Goal: Information Seeking & Learning: Compare options

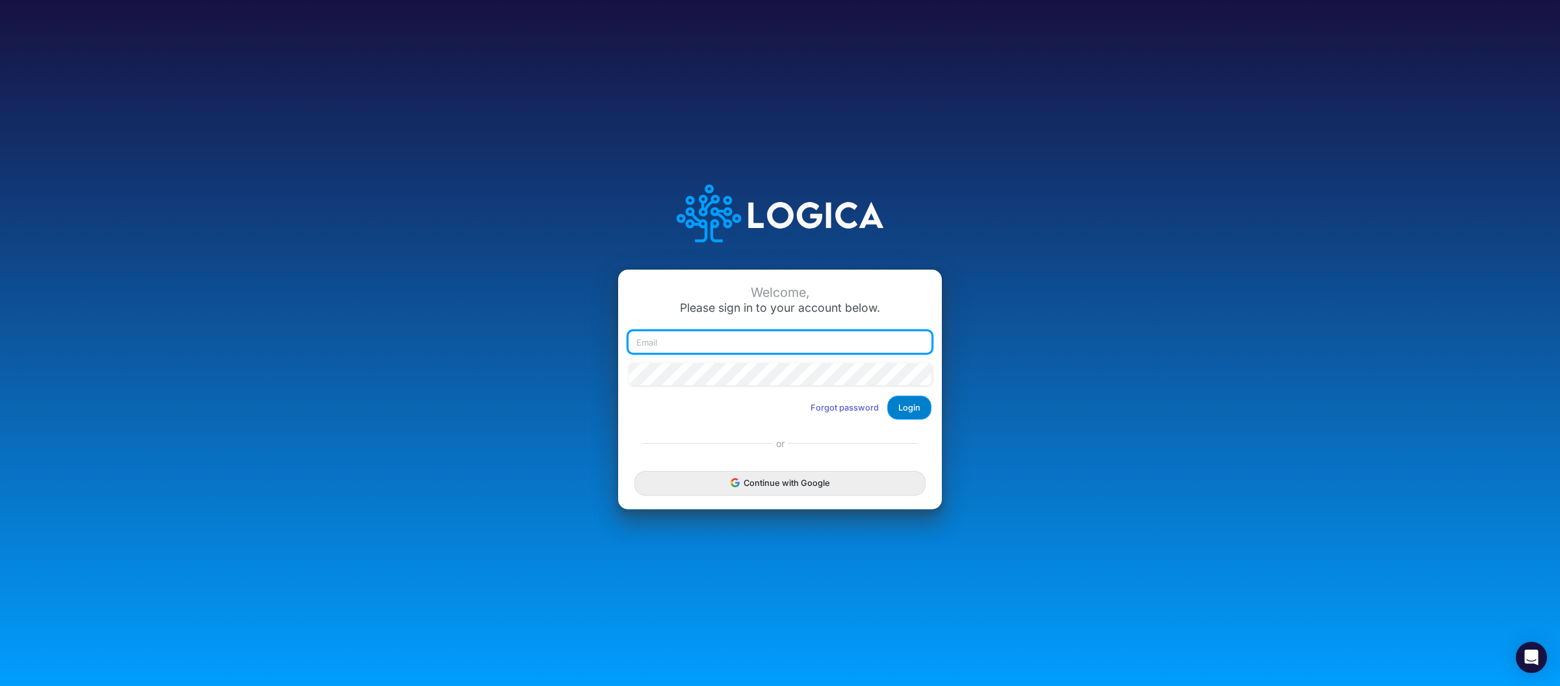
type input "[PERSON_NAME][EMAIL_ADDRESS][DOMAIN_NAME]"
click at [894, 417] on button "Login" at bounding box center [909, 408] width 44 height 24
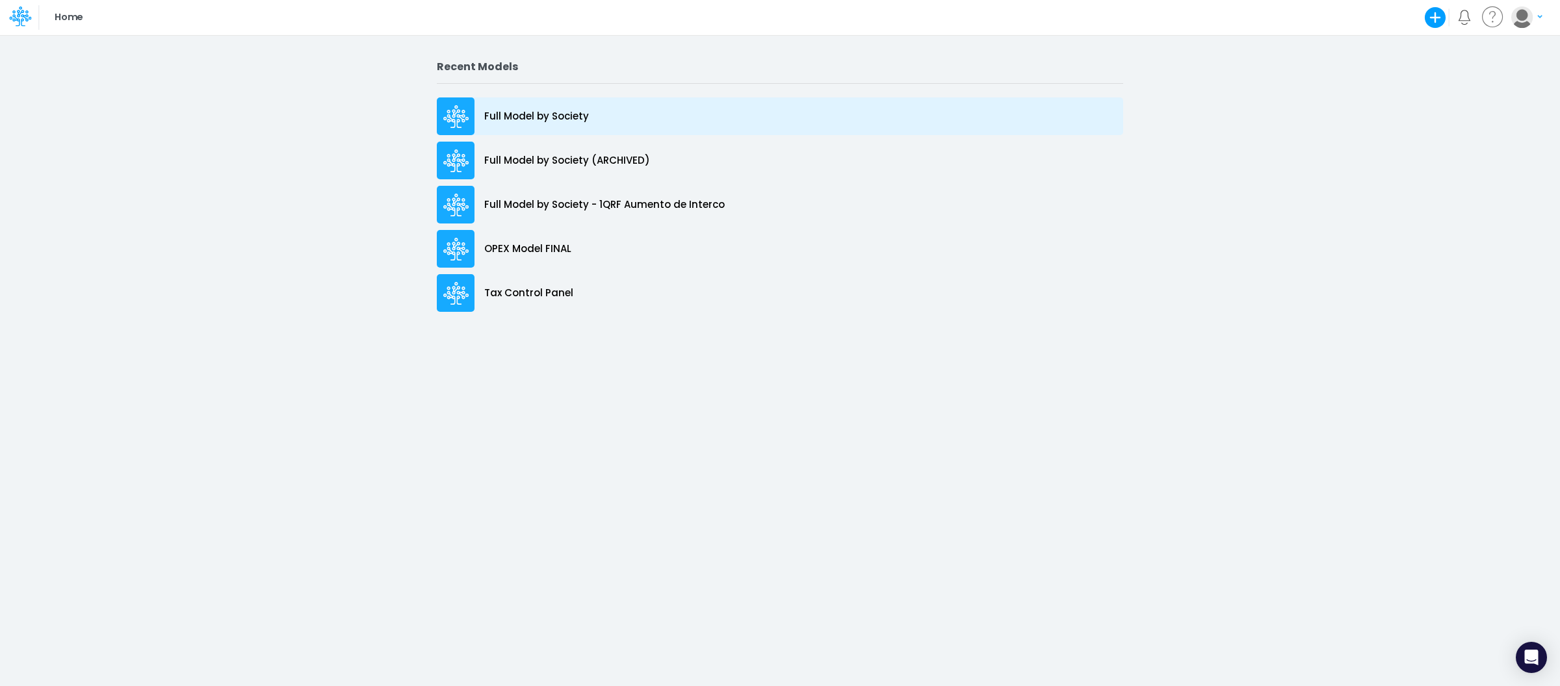
click at [553, 108] on div "Full Model by Society" at bounding box center [780, 116] width 686 height 38
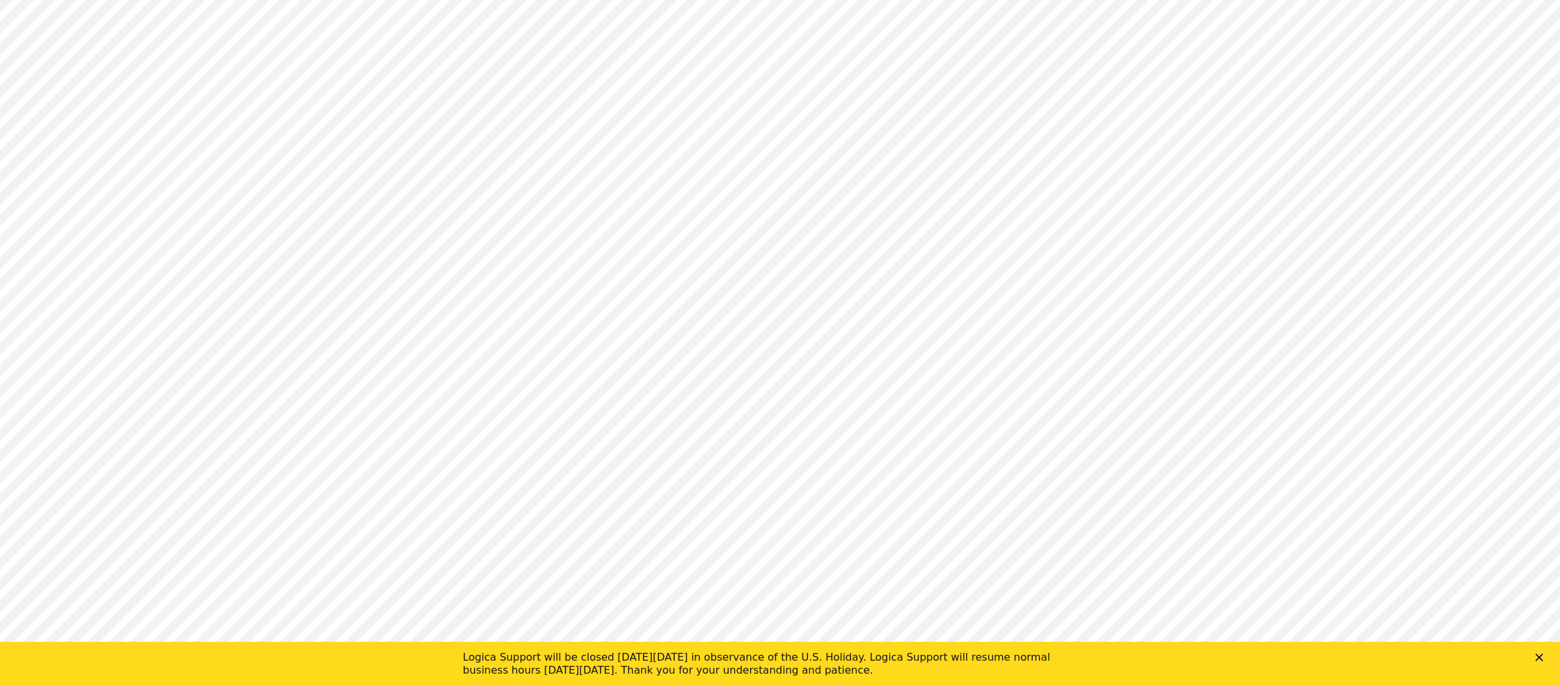
click at [1538, 661] on icon "Close" at bounding box center [1539, 658] width 8 height 8
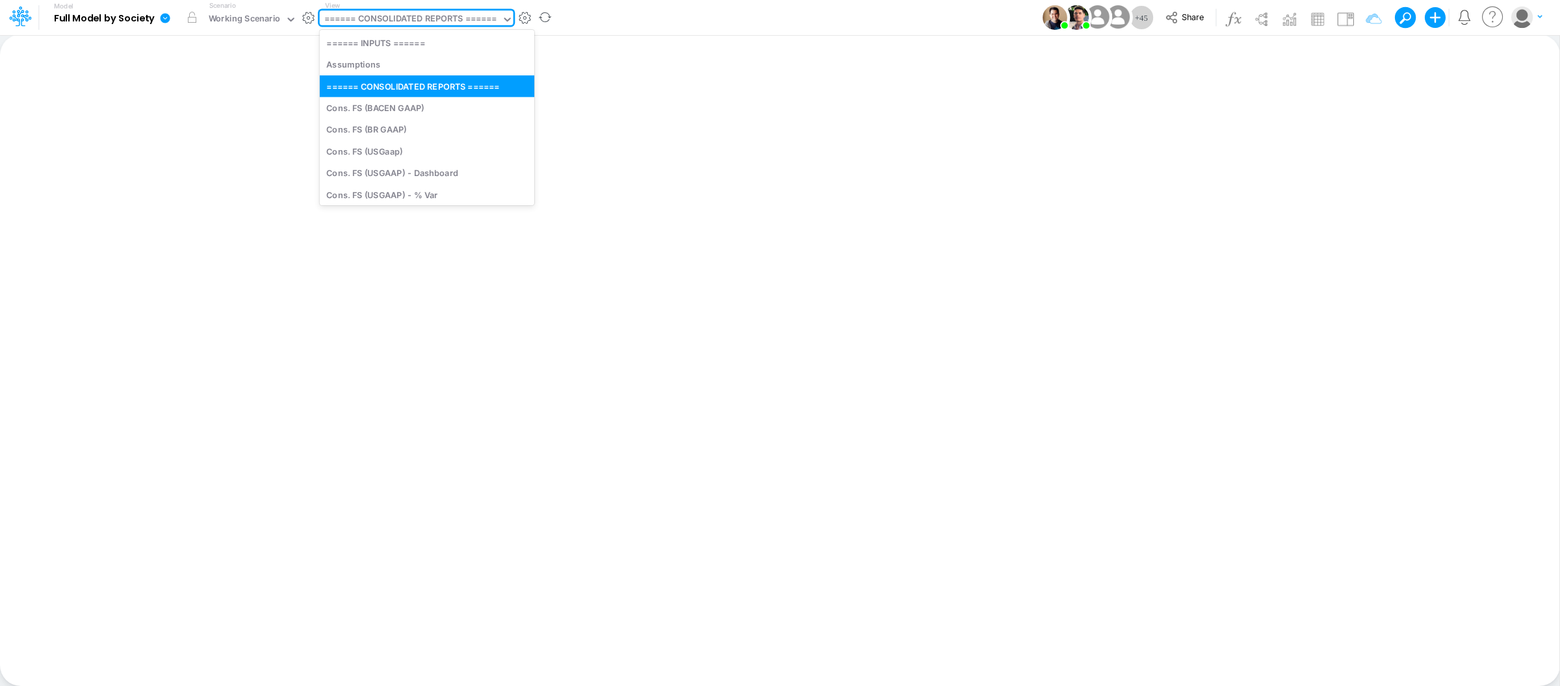
click at [409, 22] on div "====== CONSOLIDATED REPORTS ======" at bounding box center [410, 19] width 172 height 15
type input "tax"
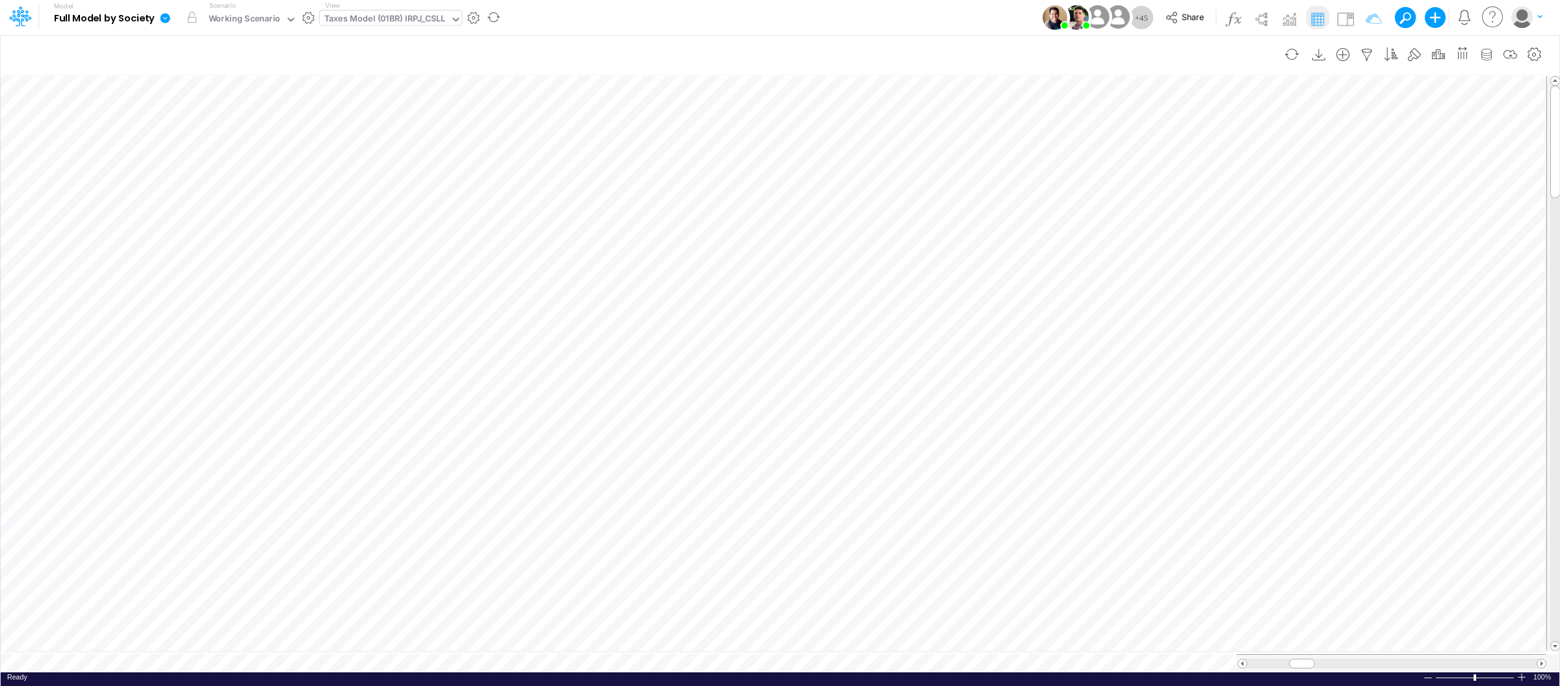
scroll to position [0, 1]
click at [162, 19] on icon at bounding box center [166, 18] width 10 height 10
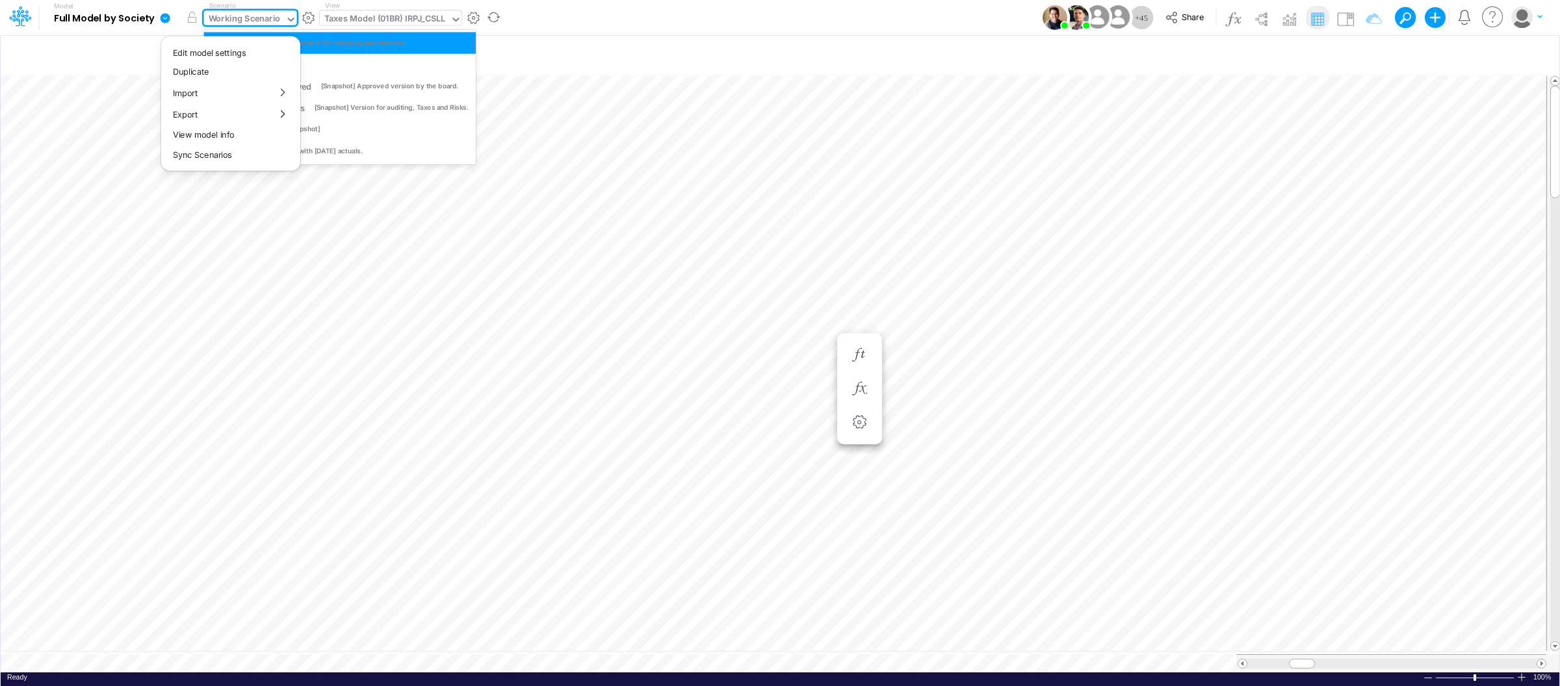
click at [271, 27] on div "Working Scenario" at bounding box center [245, 19] width 72 height 15
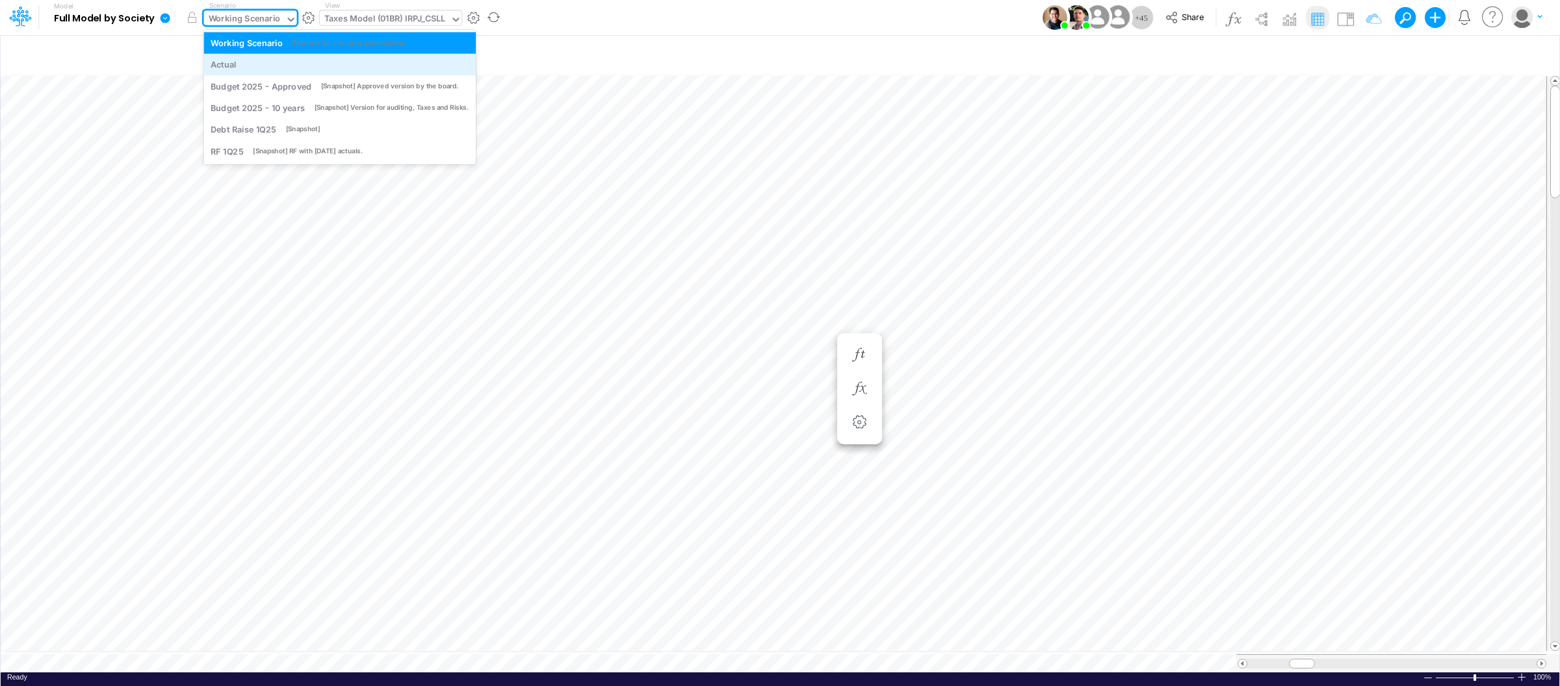
click at [257, 68] on div "Actual" at bounding box center [340, 64] width 258 height 12
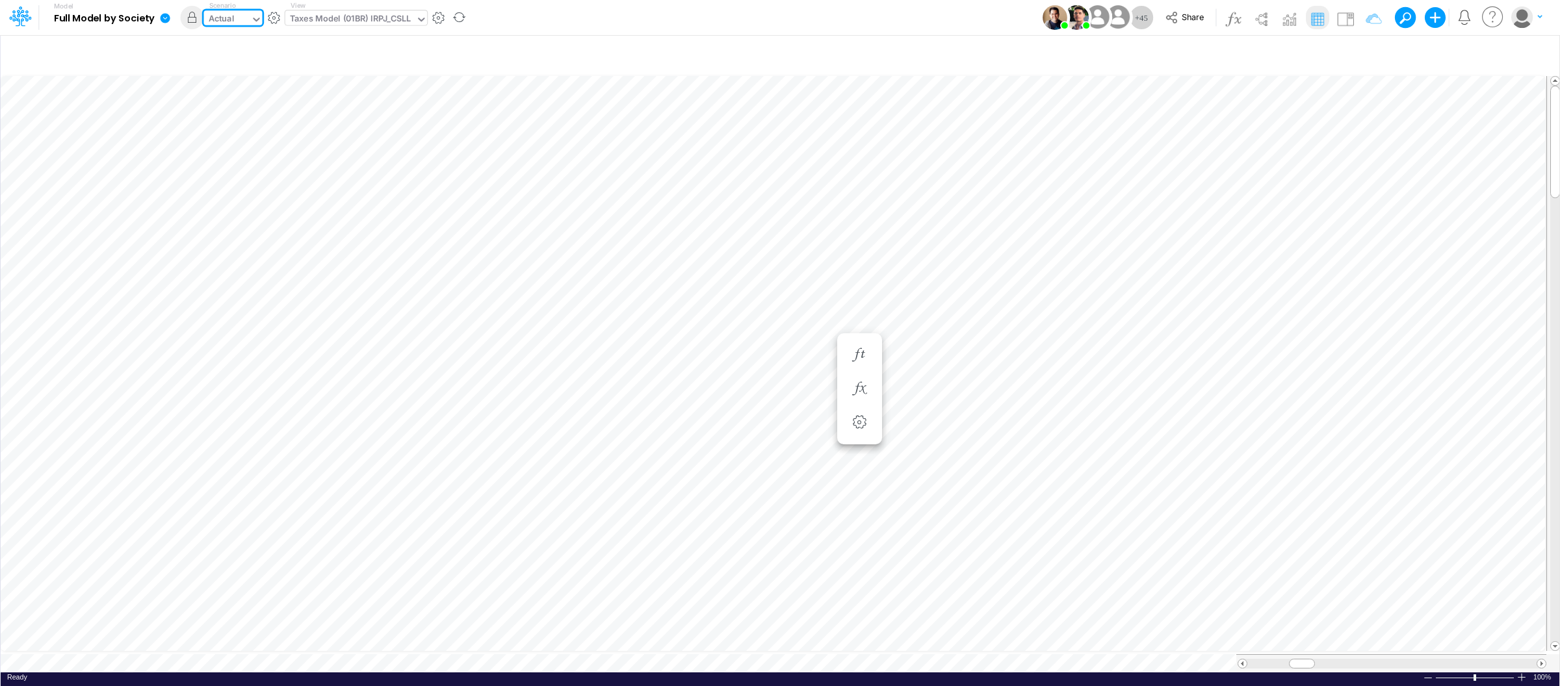
click at [250, 20] on div "Actual" at bounding box center [227, 19] width 47 height 19
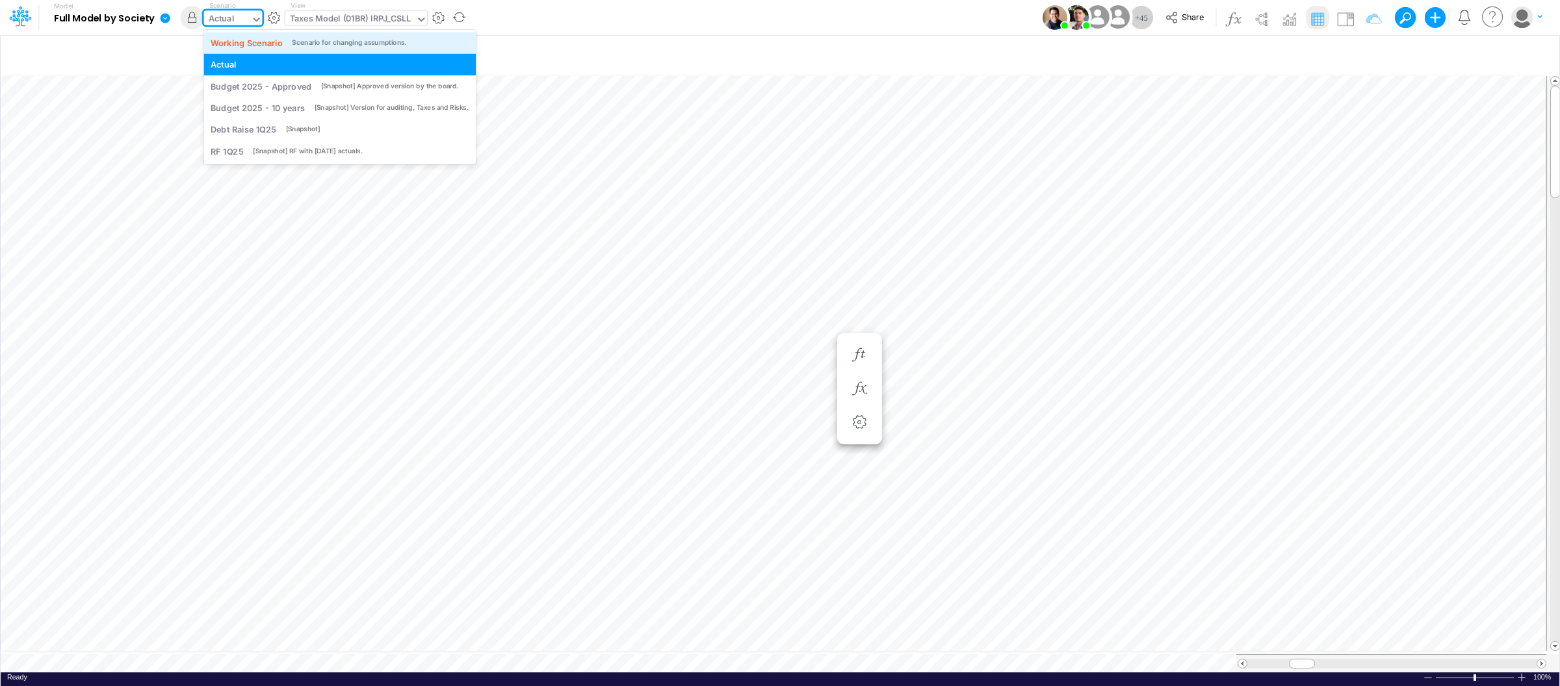
click at [288, 43] on div "Working Scenario Scenario for changing assumptions." at bounding box center [340, 42] width 258 height 12
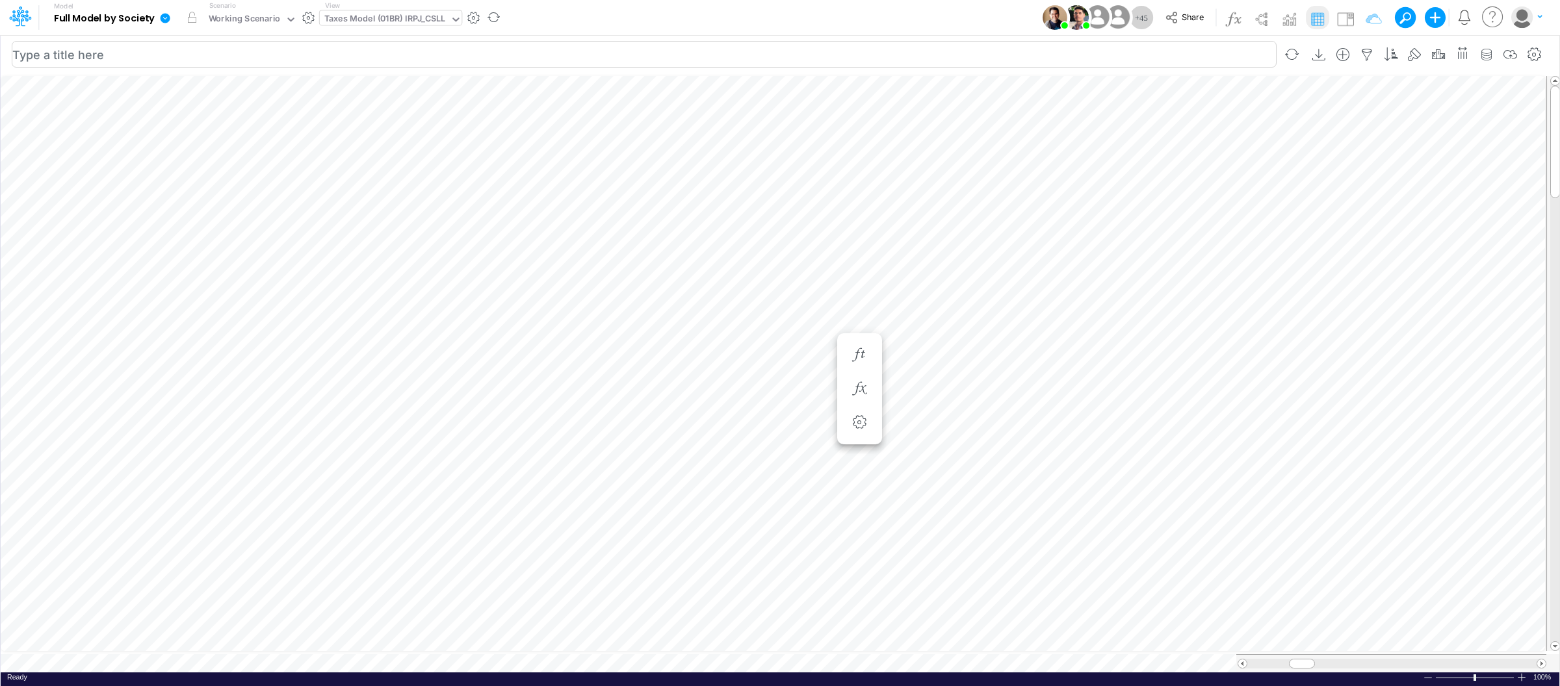
scroll to position [0, 1]
click at [231, 17] on div "Working Scenario" at bounding box center [245, 19] width 72 height 15
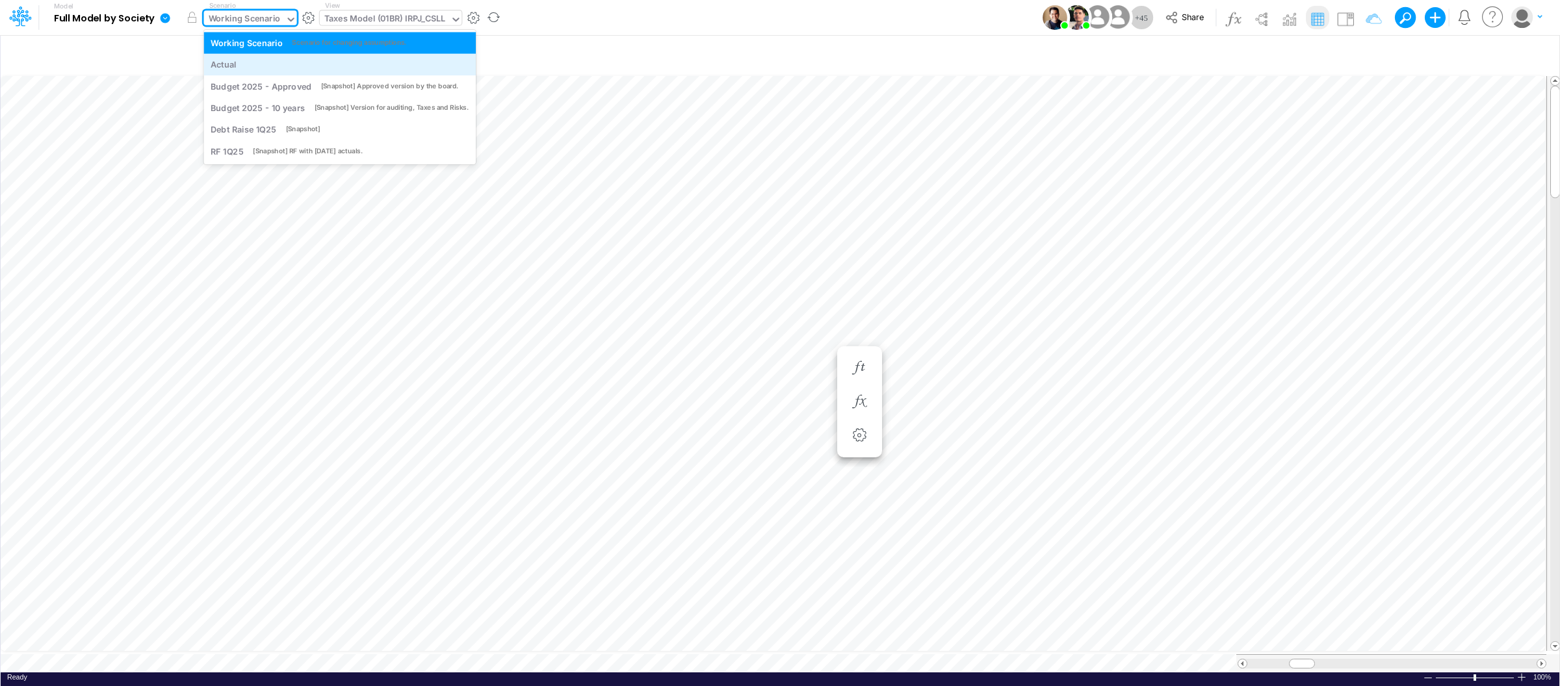
click at [247, 66] on div "Actual" at bounding box center [340, 64] width 258 height 12
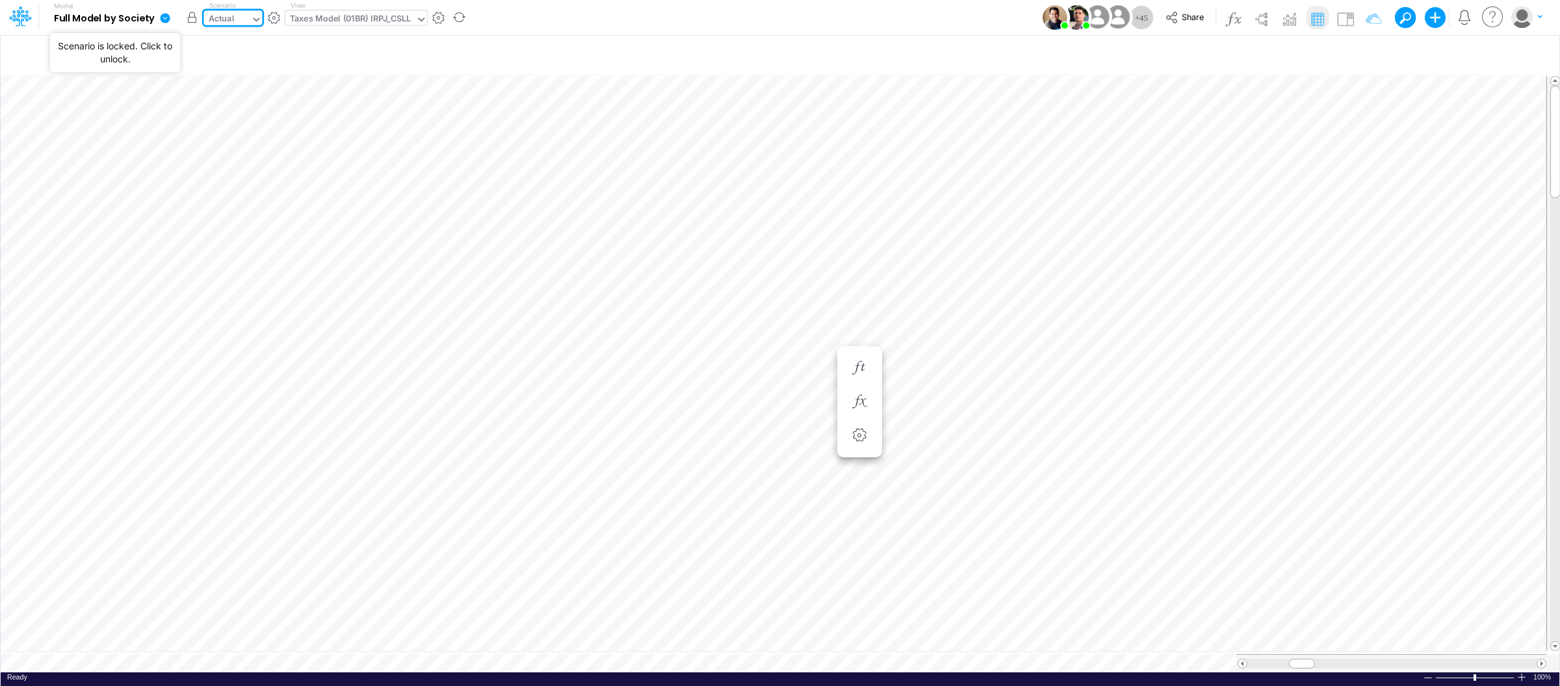
click at [192, 19] on button "button" at bounding box center [192, 17] width 23 height 23
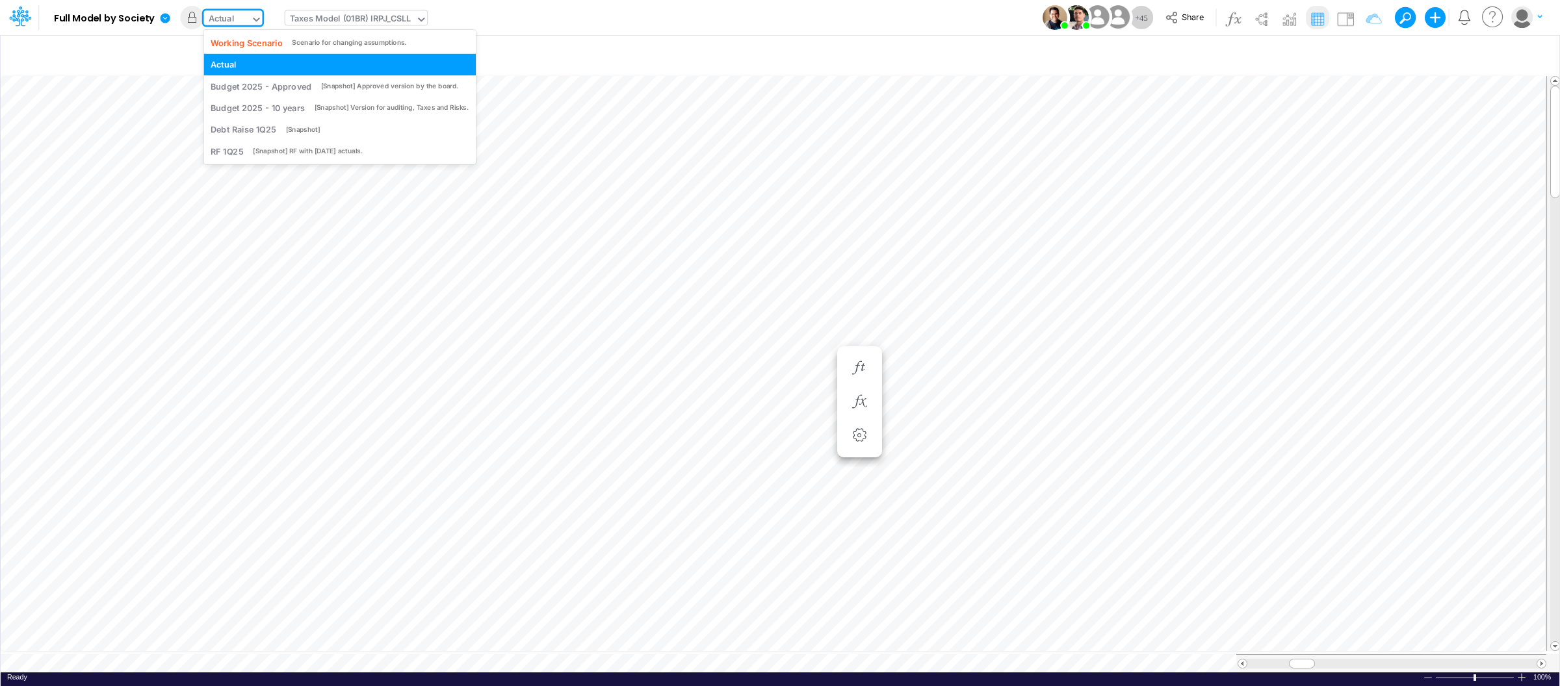
click at [252, 15] on icon at bounding box center [257, 20] width 12 height 12
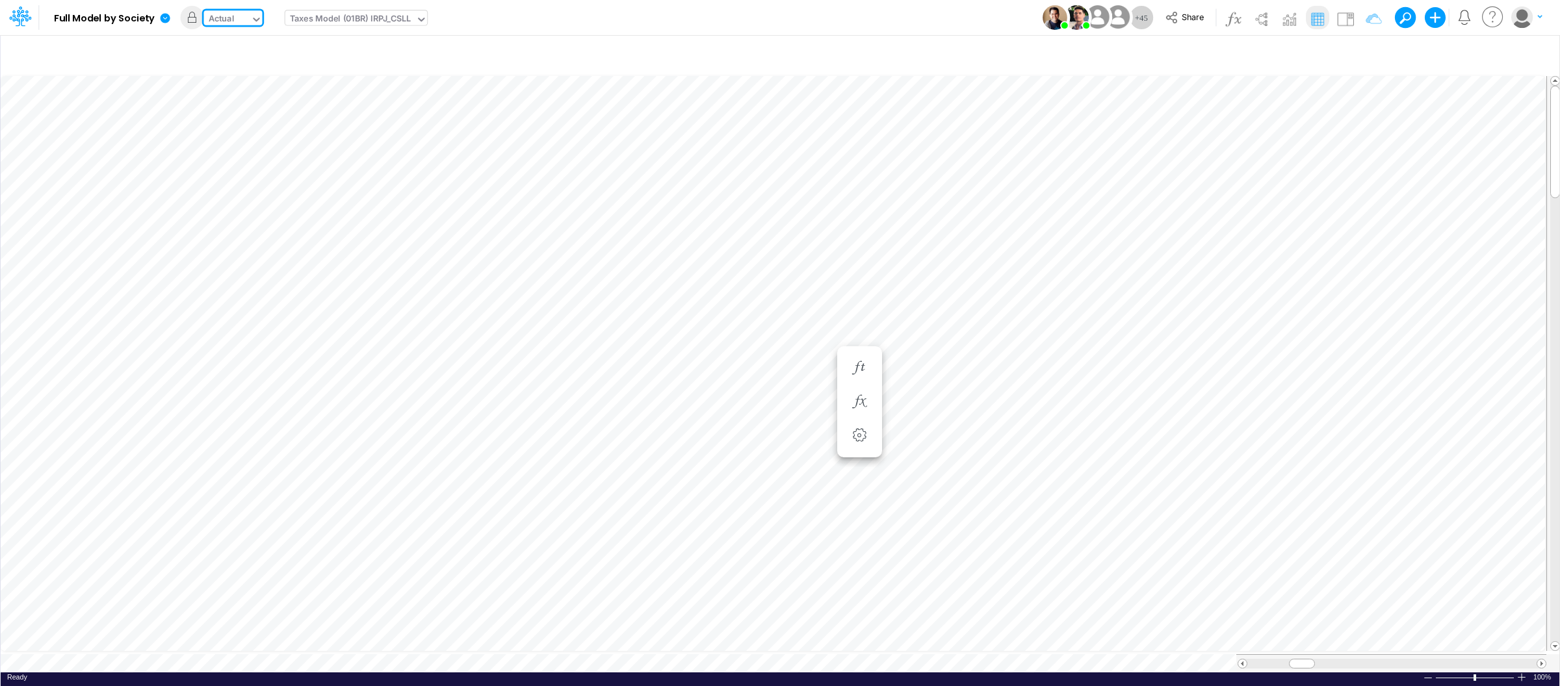
click at [252, 15] on icon at bounding box center [257, 20] width 12 height 12
click at [252, 14] on icon at bounding box center [257, 20] width 12 height 12
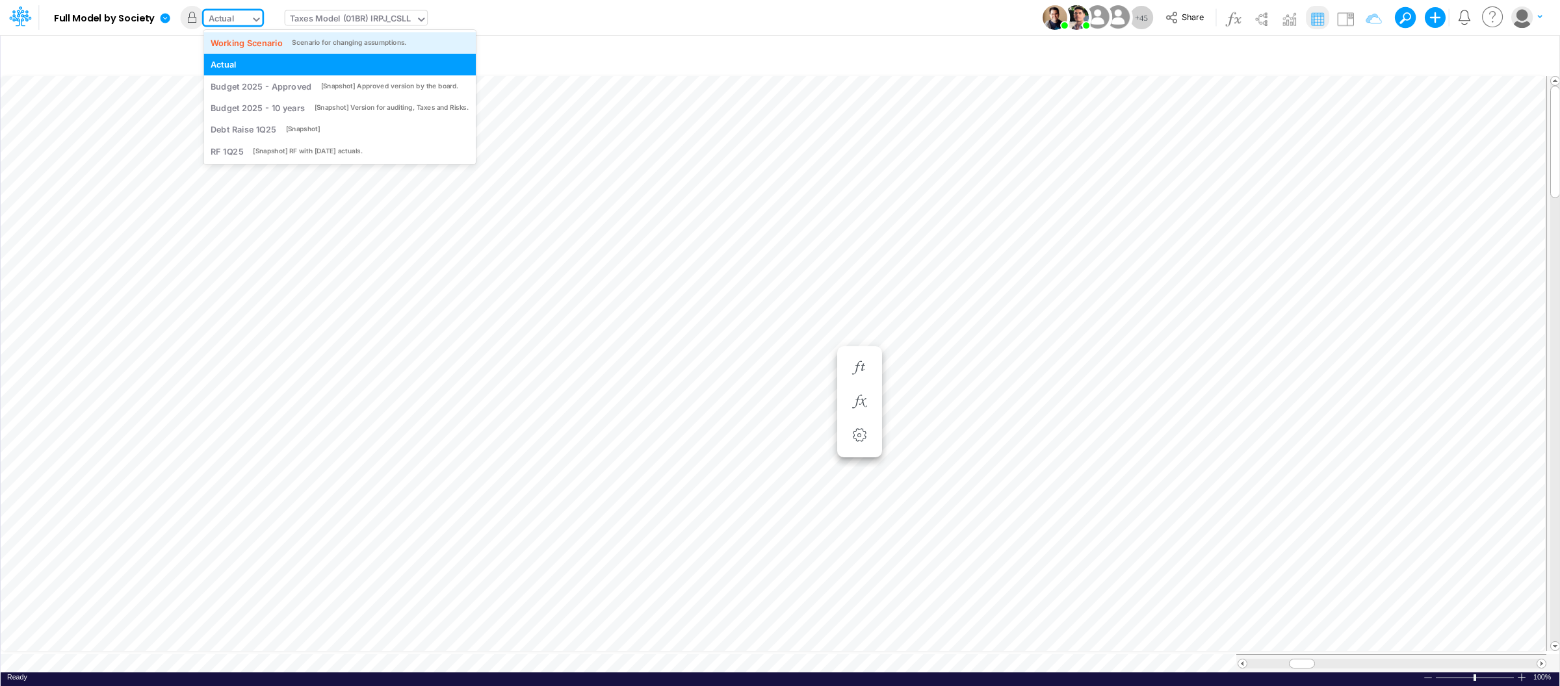
click at [251, 40] on div "Working Scenario" at bounding box center [247, 42] width 72 height 12
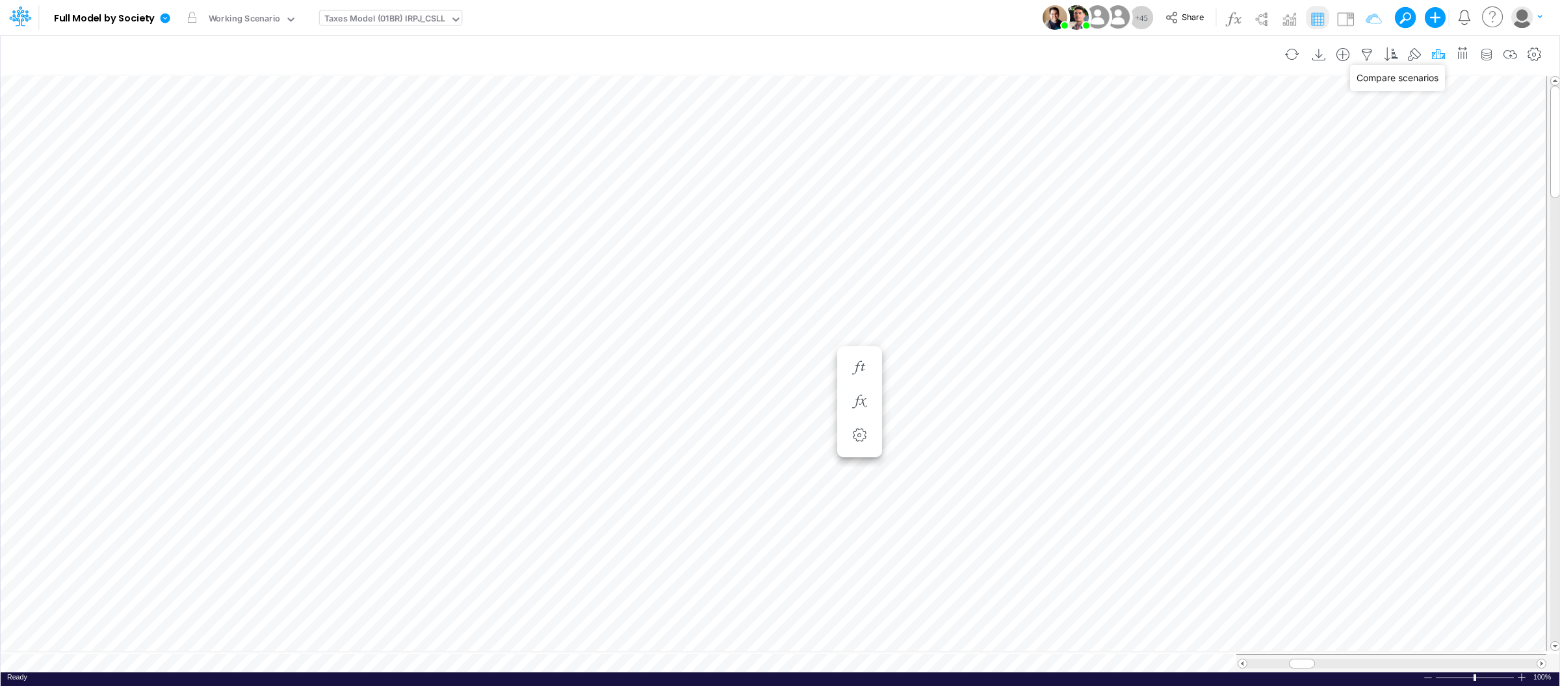
click at [1438, 57] on icon "button" at bounding box center [1437, 55] width 19 height 14
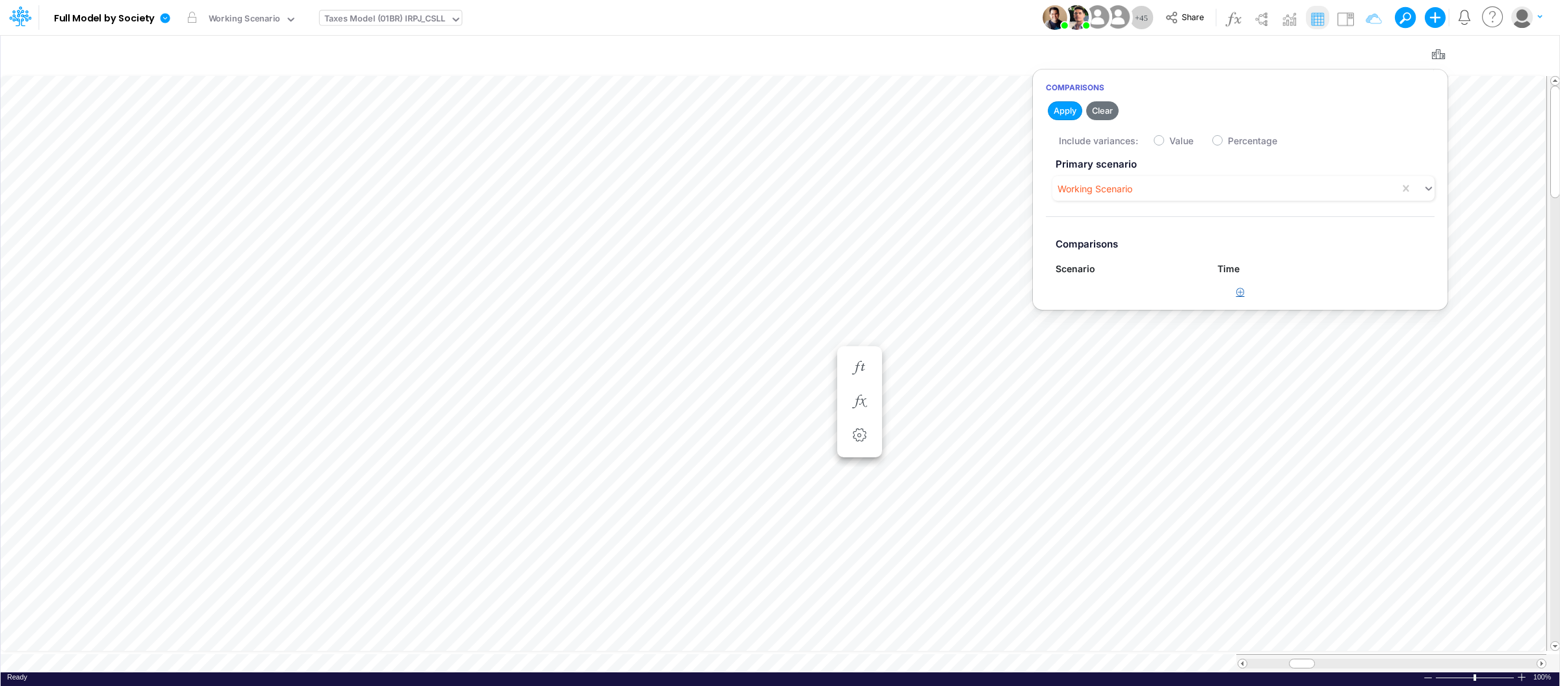
click at [1247, 290] on button "button" at bounding box center [1240, 292] width 25 height 21
click at [1125, 305] on div "Type to search..." at bounding box center [1121, 297] width 133 height 21
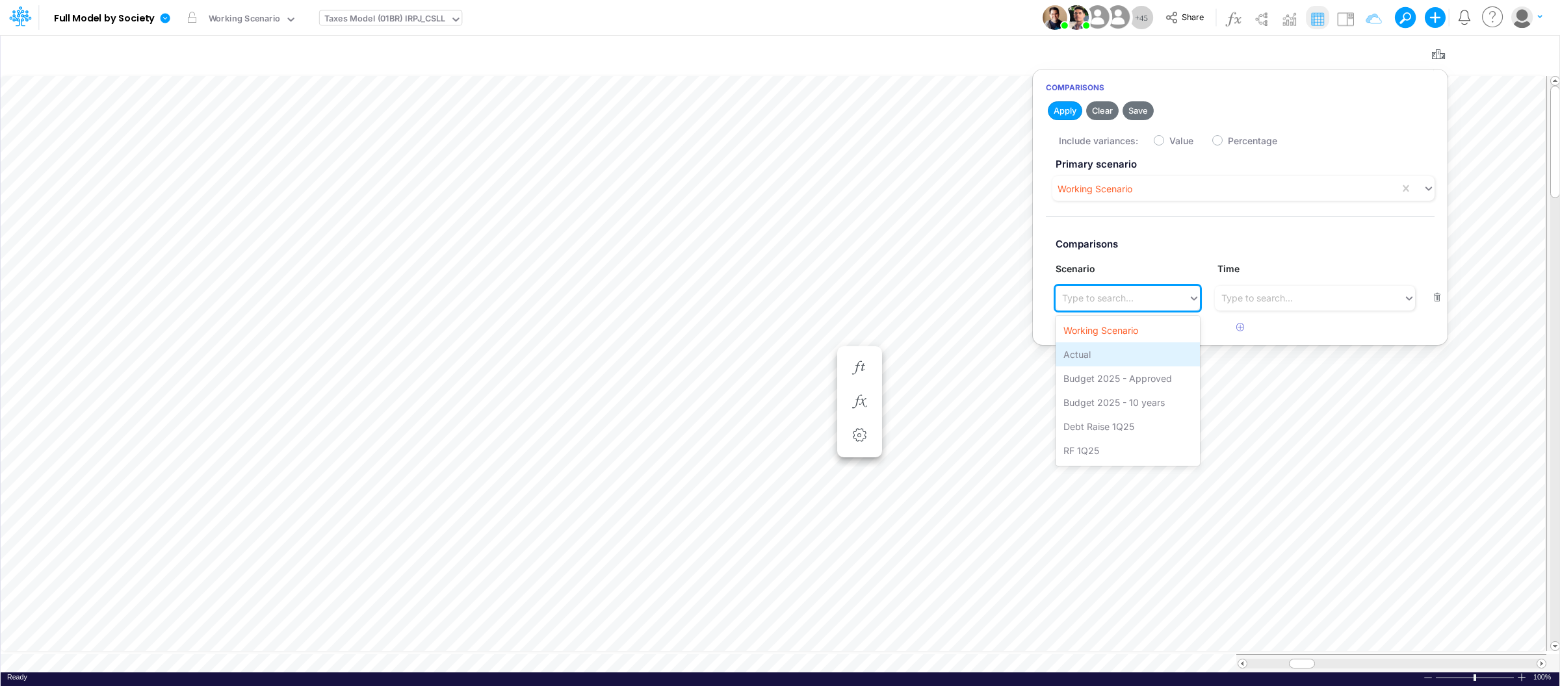
click at [1105, 354] on div "Actual" at bounding box center [1127, 354] width 144 height 24
click at [1289, 303] on div "Type to search..." at bounding box center [1256, 298] width 71 height 14
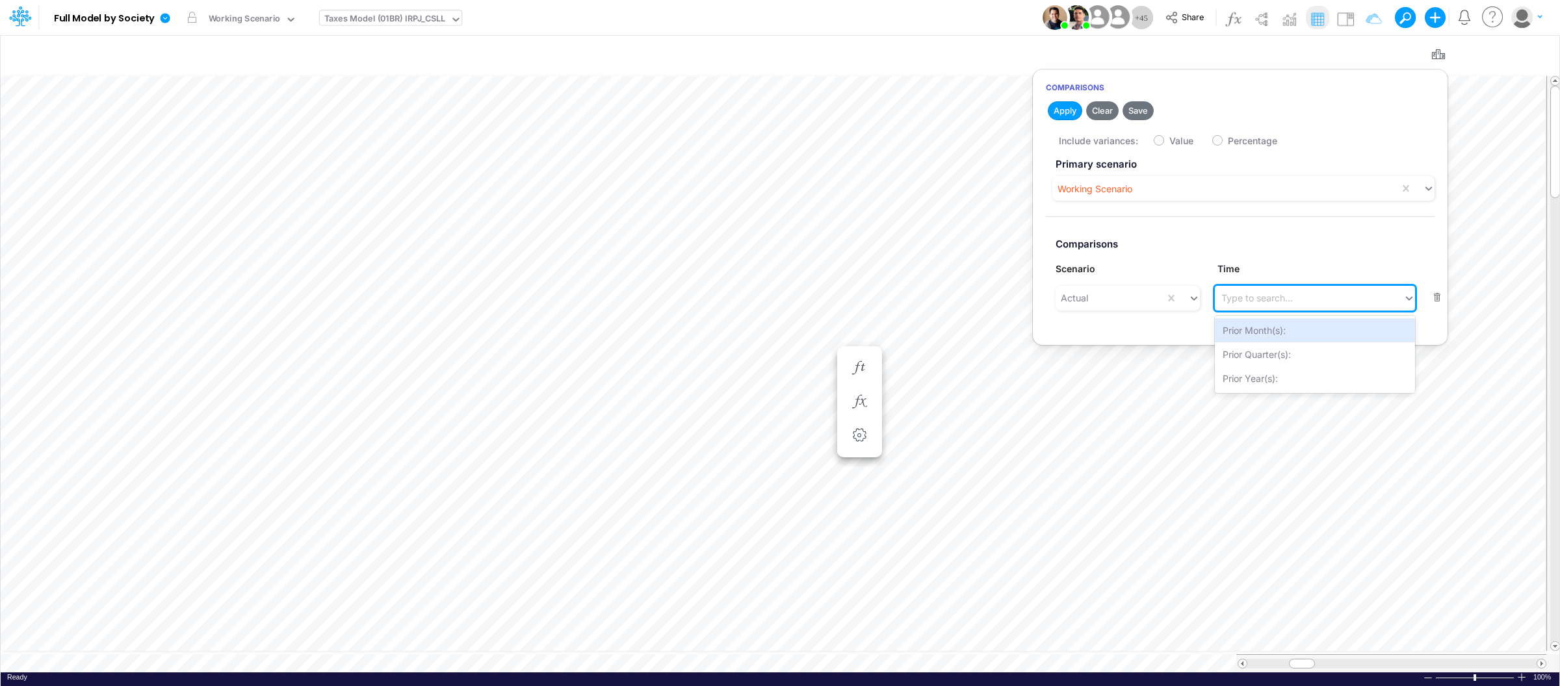
click at [1286, 255] on label "Comparisons" at bounding box center [1240, 245] width 389 height 24
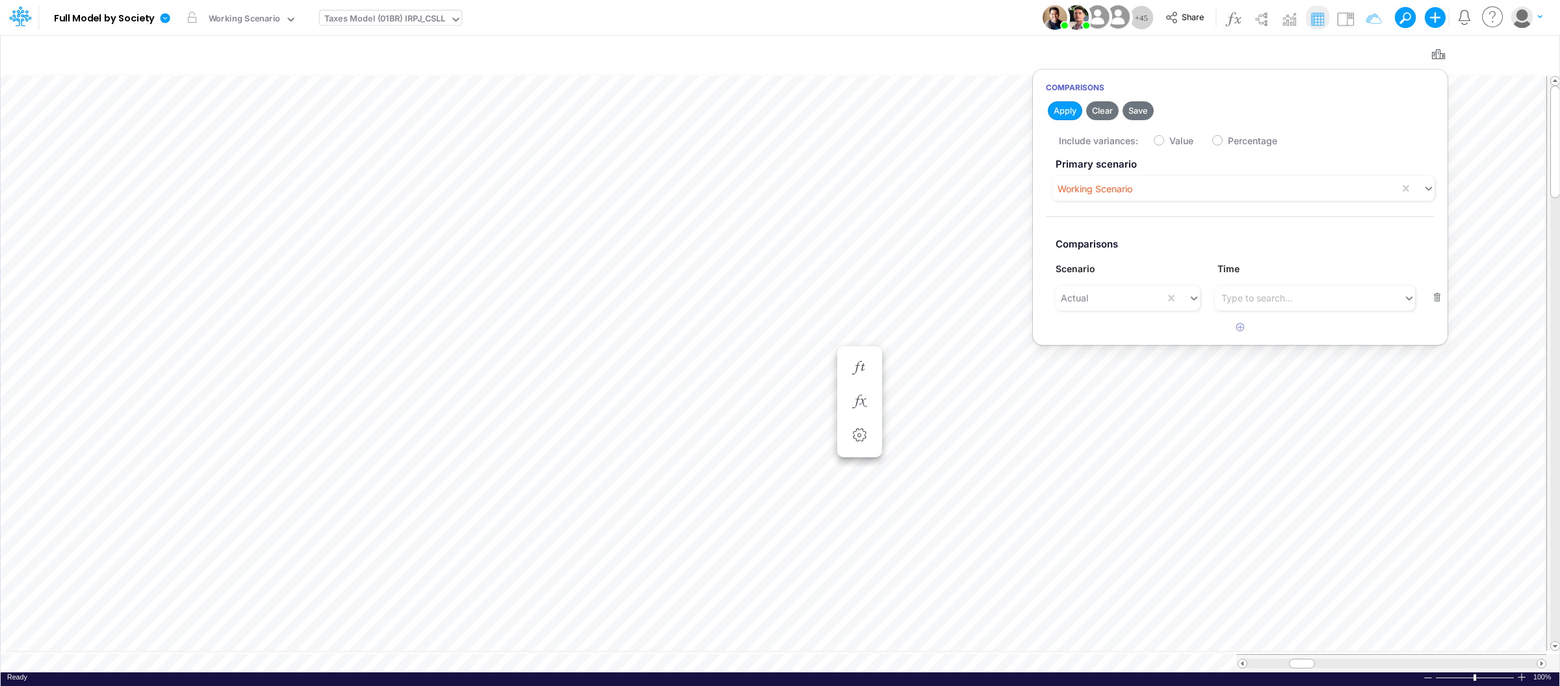
click at [1169, 141] on label "Value" at bounding box center [1181, 141] width 24 height 14
click at [1169, 141] on input "Value" at bounding box center [1173, 137] width 8 height 8
checkbox input "true"
click at [1058, 111] on button "Apply" at bounding box center [1065, 110] width 34 height 19
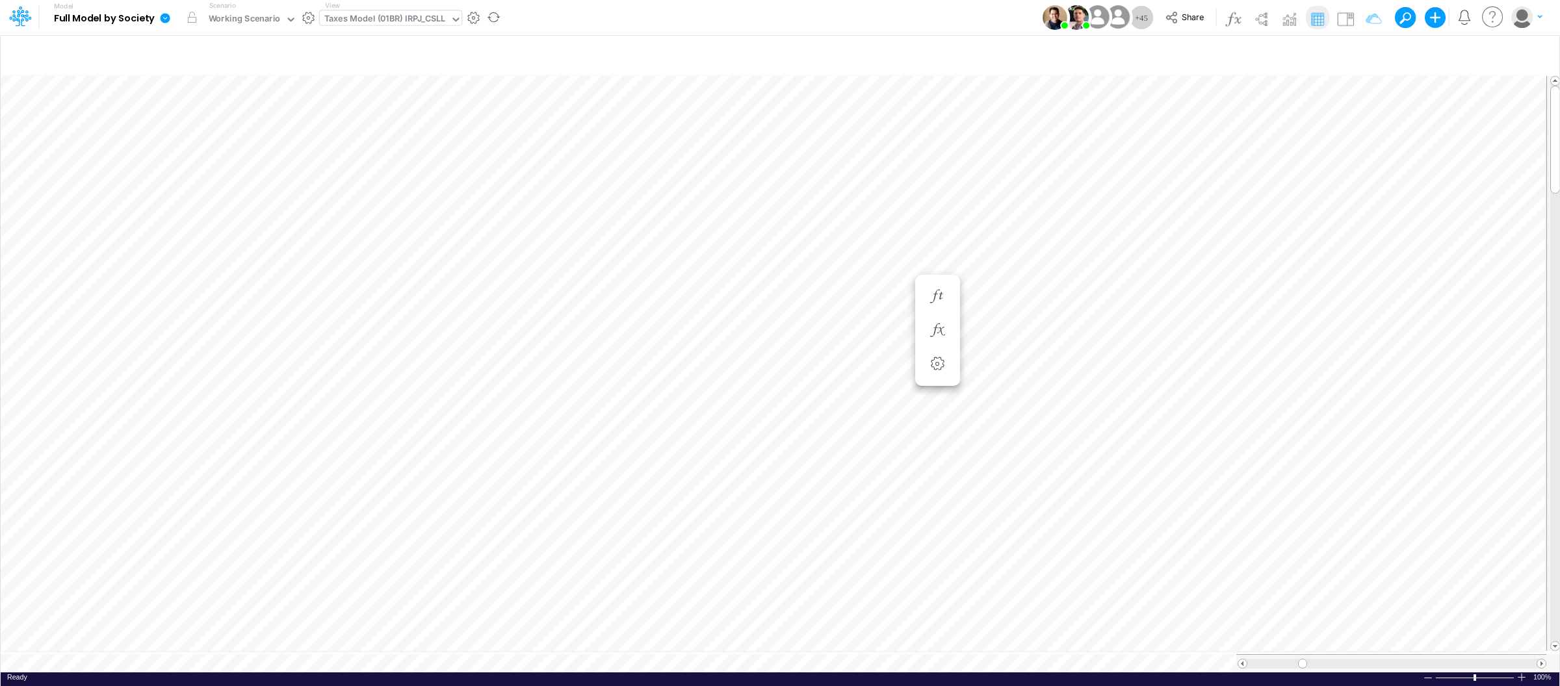
click at [170, 18] on icon at bounding box center [166, 18] width 10 height 10
click at [216, 154] on button "Sync Scenarios" at bounding box center [230, 155] width 139 height 20
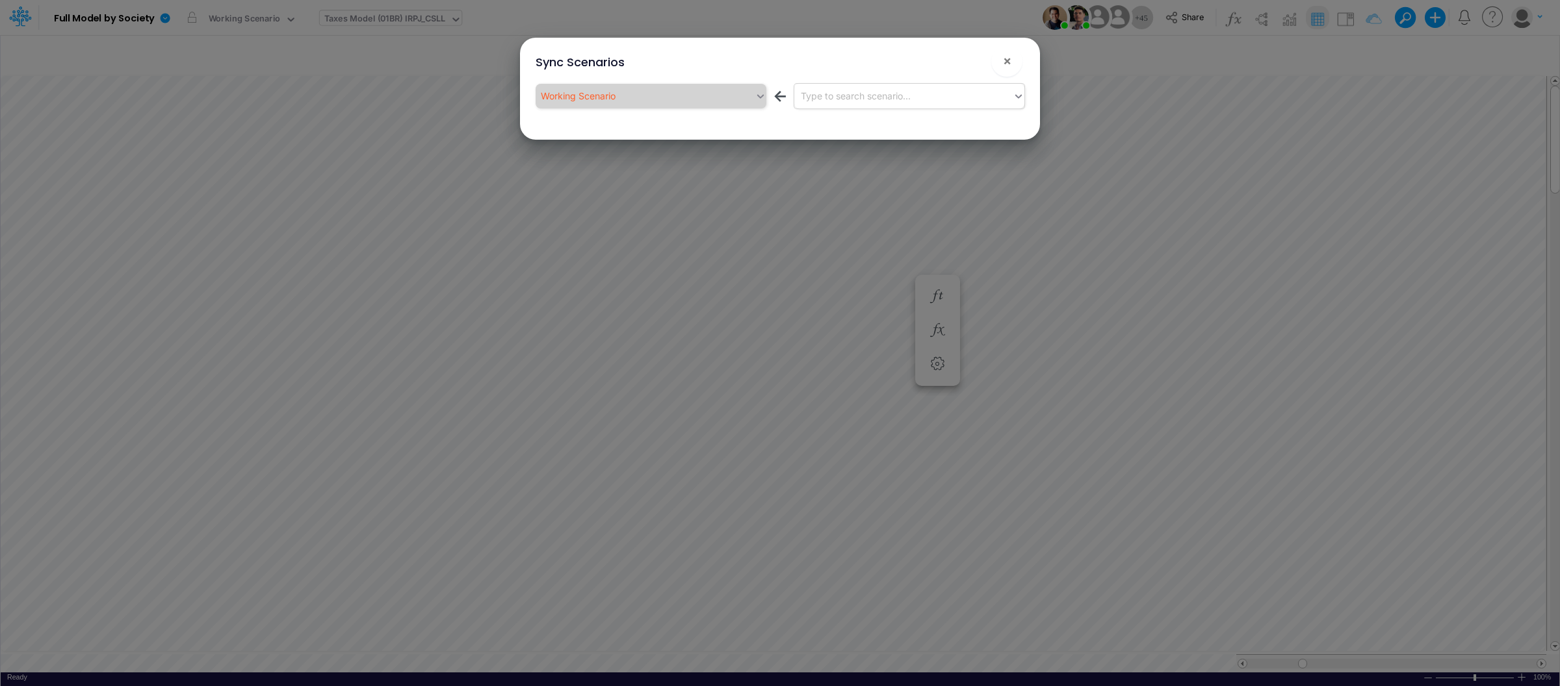
click at [865, 91] on div "Type to search scenario..." at bounding box center [856, 96] width 110 height 14
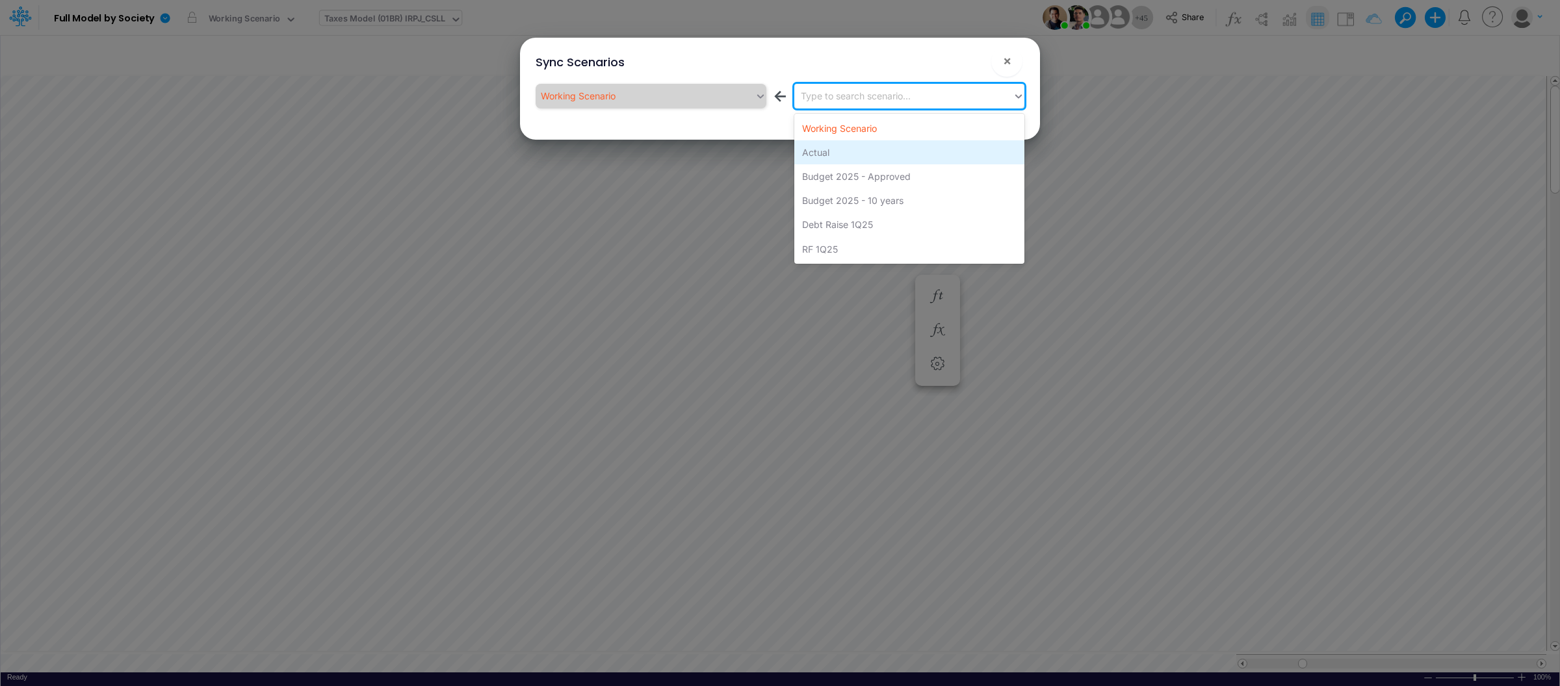
click at [823, 155] on div "Actual" at bounding box center [909, 152] width 230 height 24
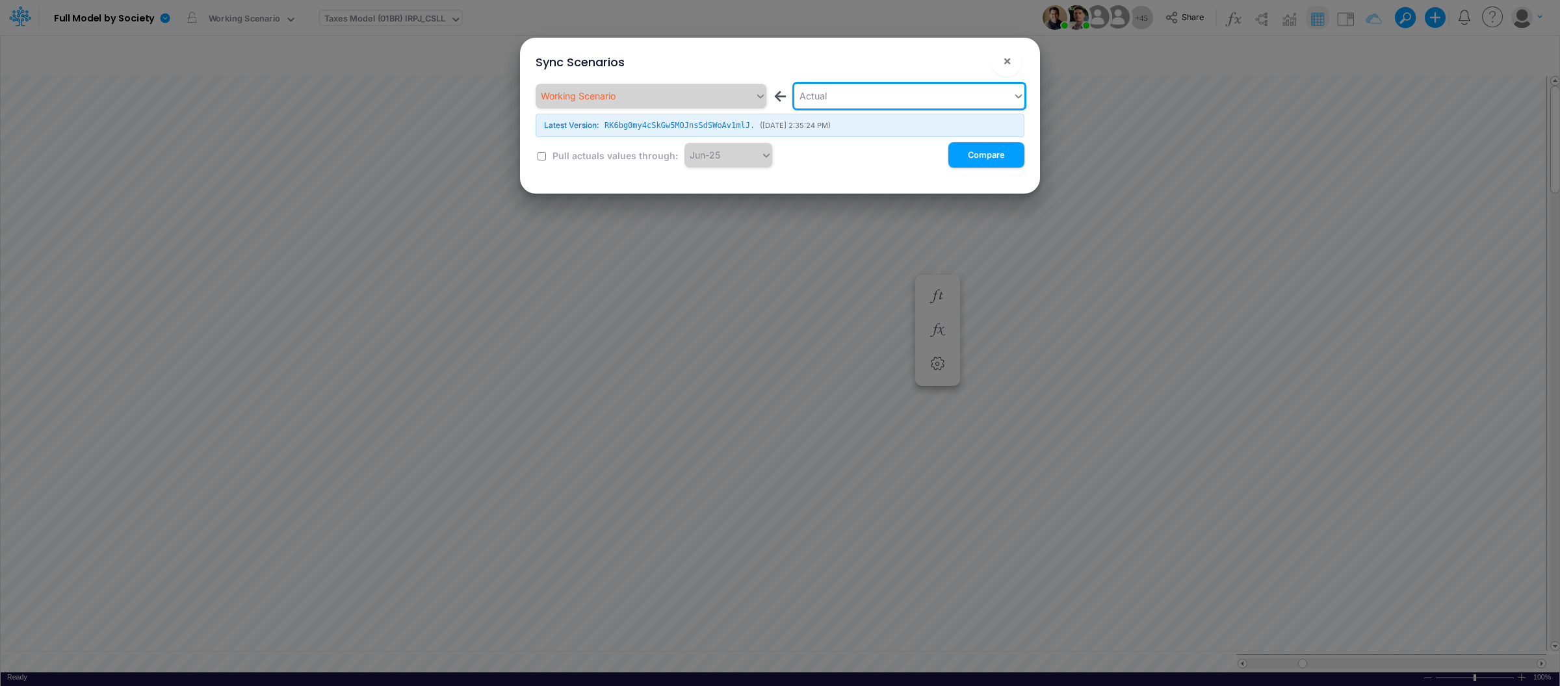
click at [537, 157] on input "checkbox" at bounding box center [541, 156] width 8 height 8
checkbox input "true"
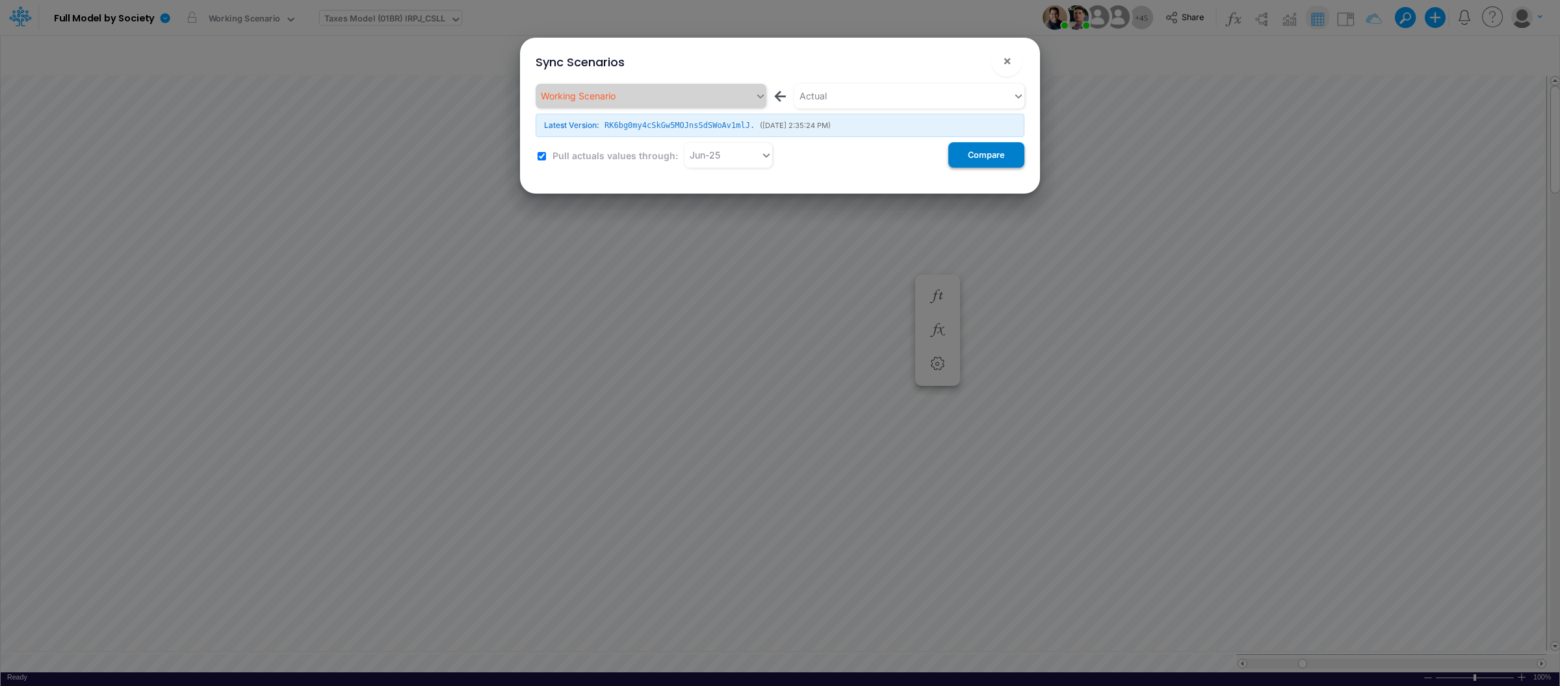
click at [1000, 157] on button "Compare" at bounding box center [986, 154] width 76 height 25
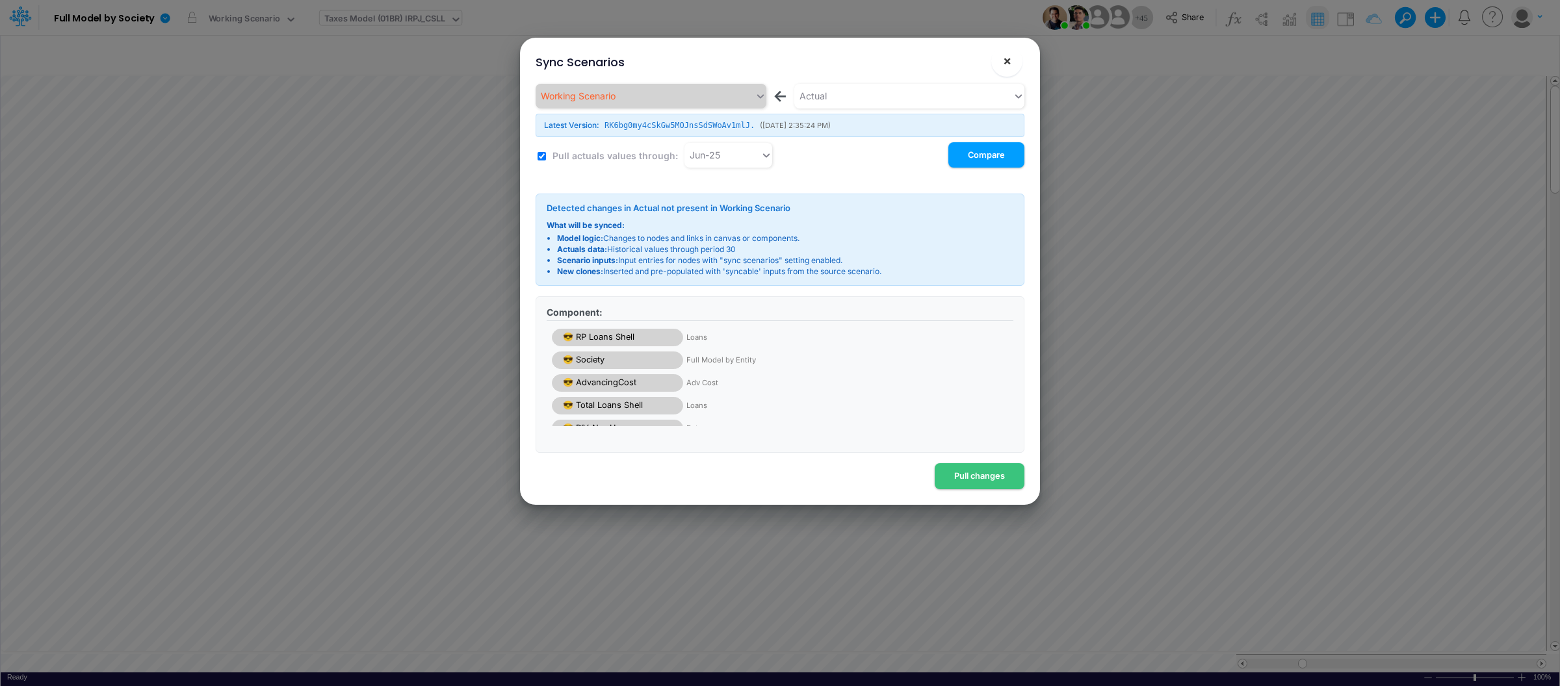
click at [1004, 60] on span "×" at bounding box center [1007, 61] width 8 height 16
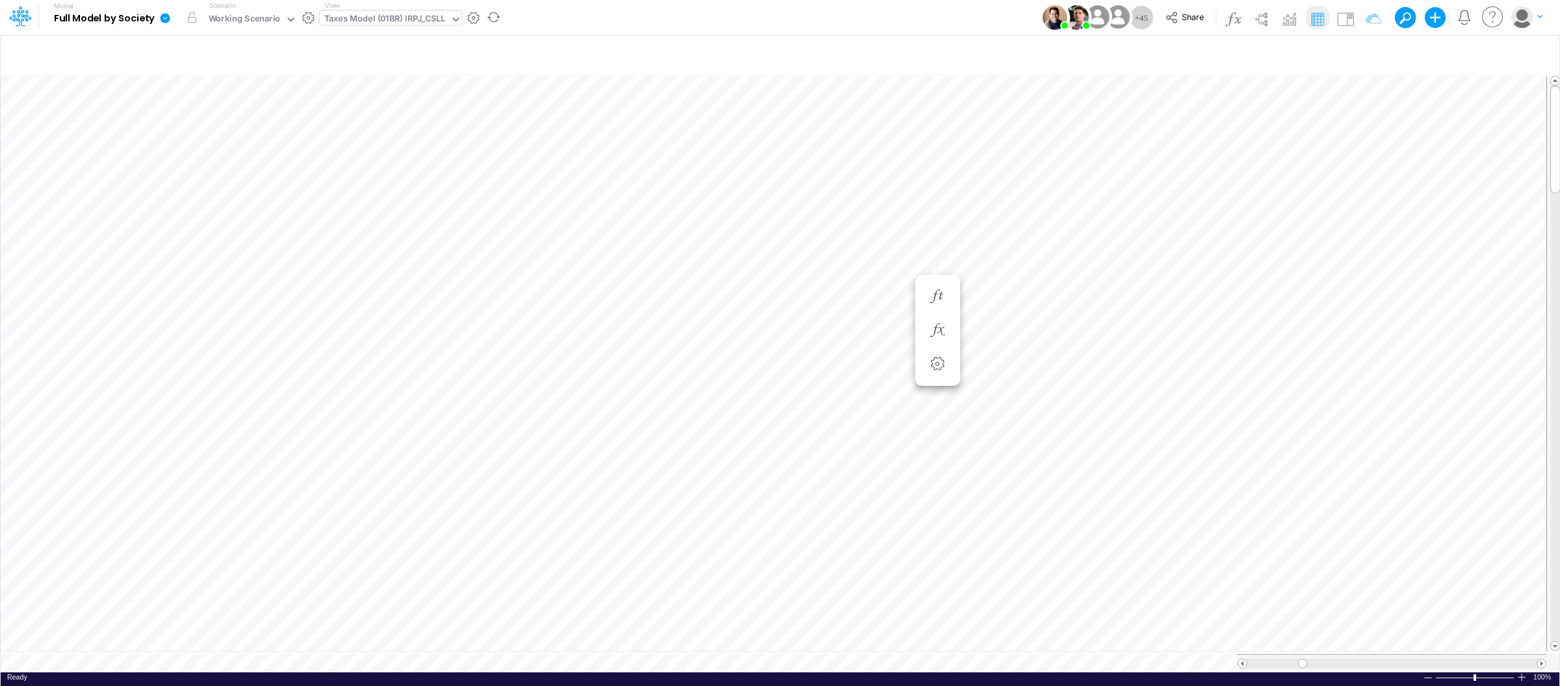
click at [164, 13] on icon at bounding box center [165, 18] width 12 height 12
click at [225, 133] on button "View model info" at bounding box center [230, 135] width 139 height 20
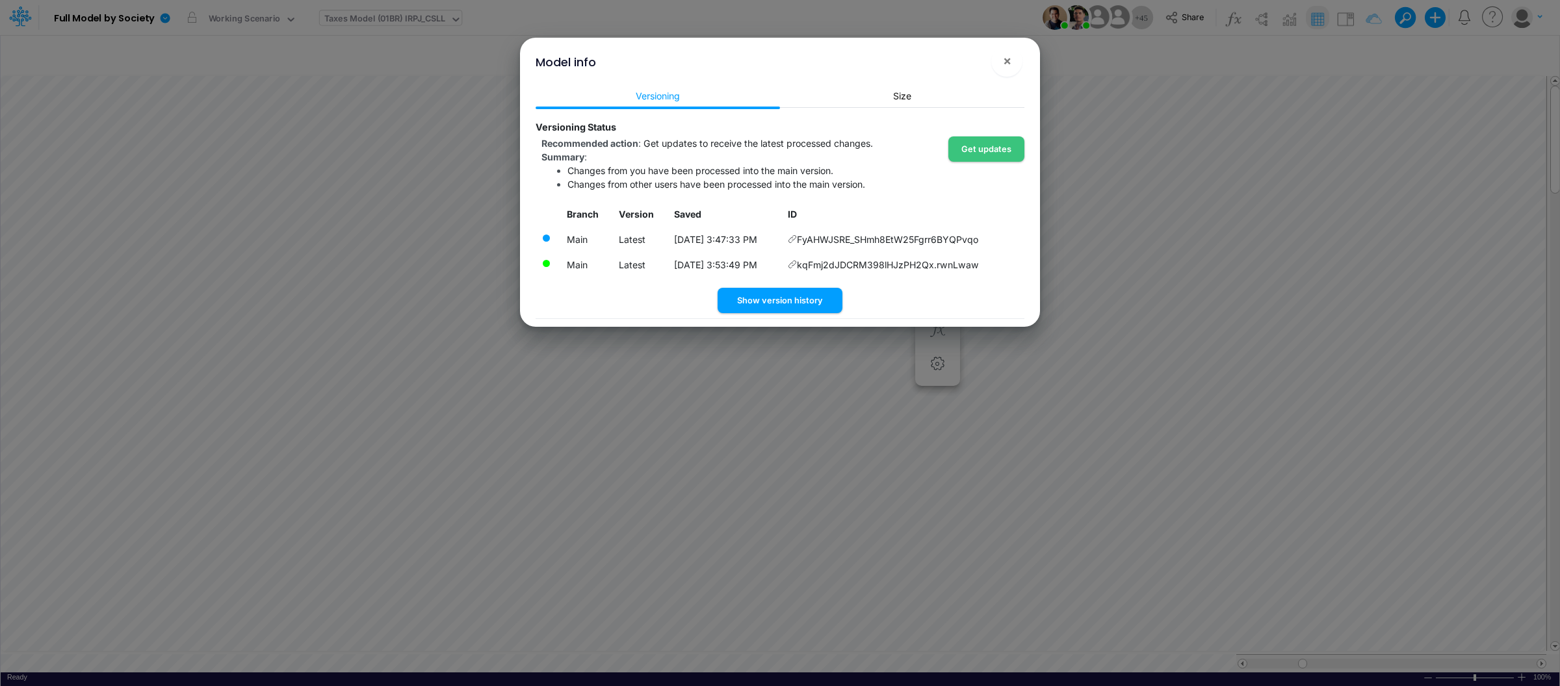
click at [999, 81] on div "Versioning Size Versioning Status Recommended action : Get updates to receive t…" at bounding box center [780, 204] width 510 height 246
click at [1012, 68] on button "×" at bounding box center [1006, 60] width 31 height 31
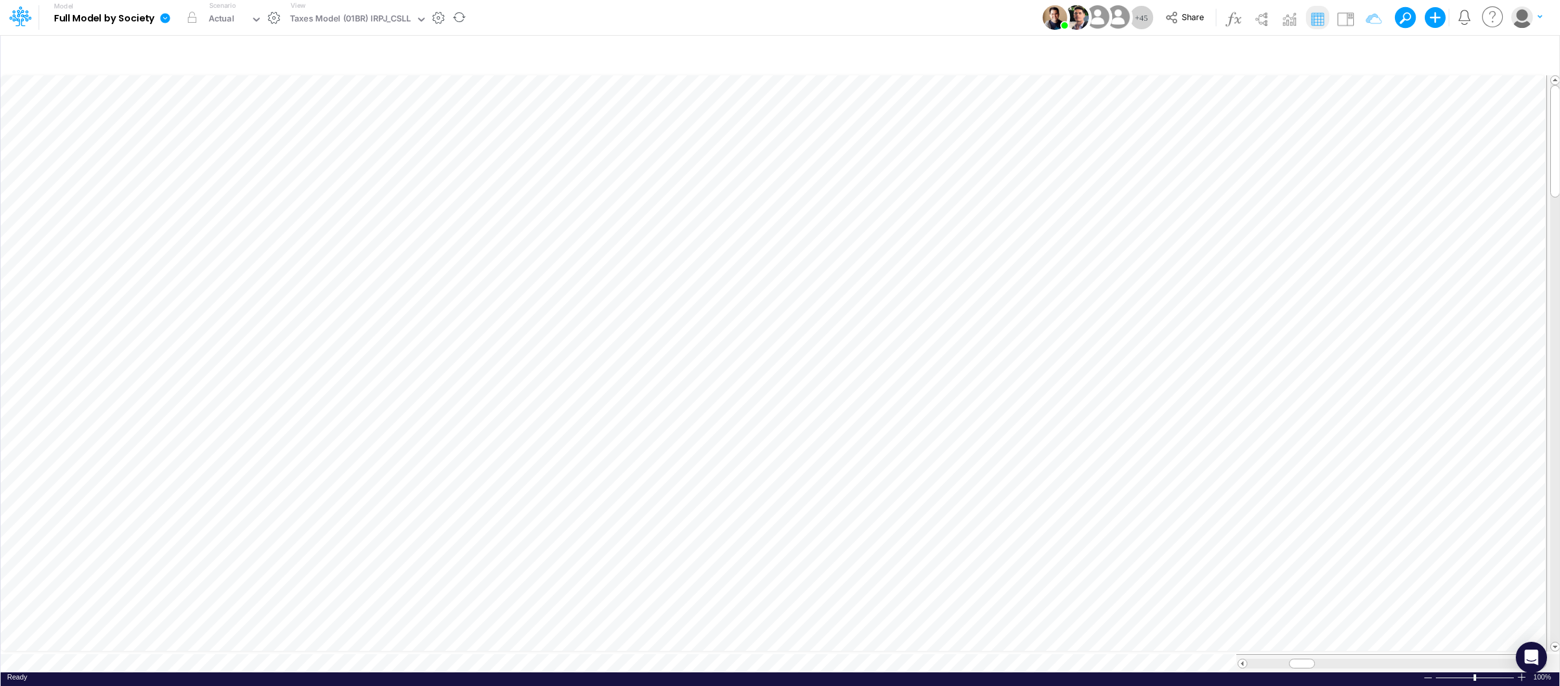
click at [162, 18] on icon at bounding box center [166, 18] width 10 height 10
click at [246, 131] on button "View model info" at bounding box center [230, 135] width 139 height 20
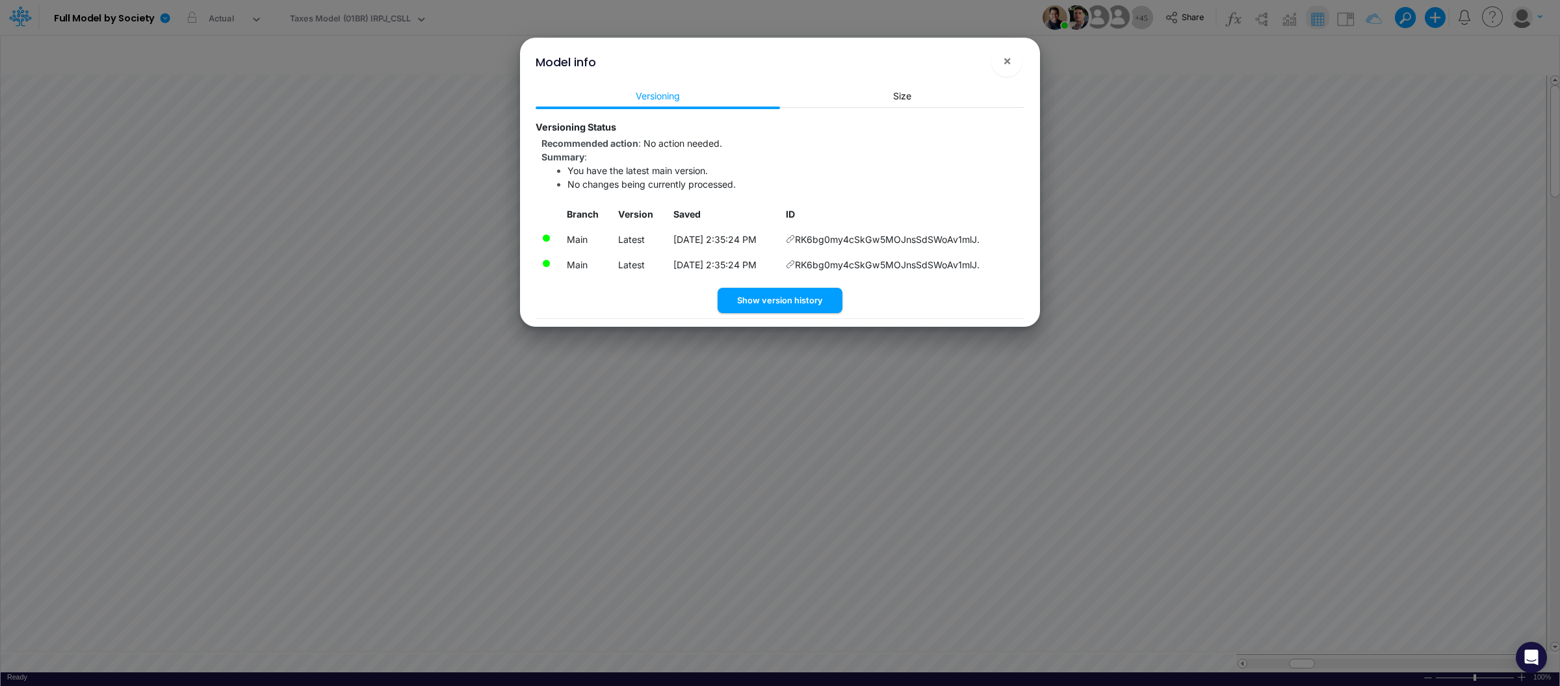
click at [962, 285] on div "Branch Version Saved ID Main Latest 8/29/2025, 2:35:24 PM RK6bg0my4cSkGw5MOJnsS…" at bounding box center [780, 245] width 489 height 86
click at [1000, 68] on button "×" at bounding box center [1006, 60] width 31 height 31
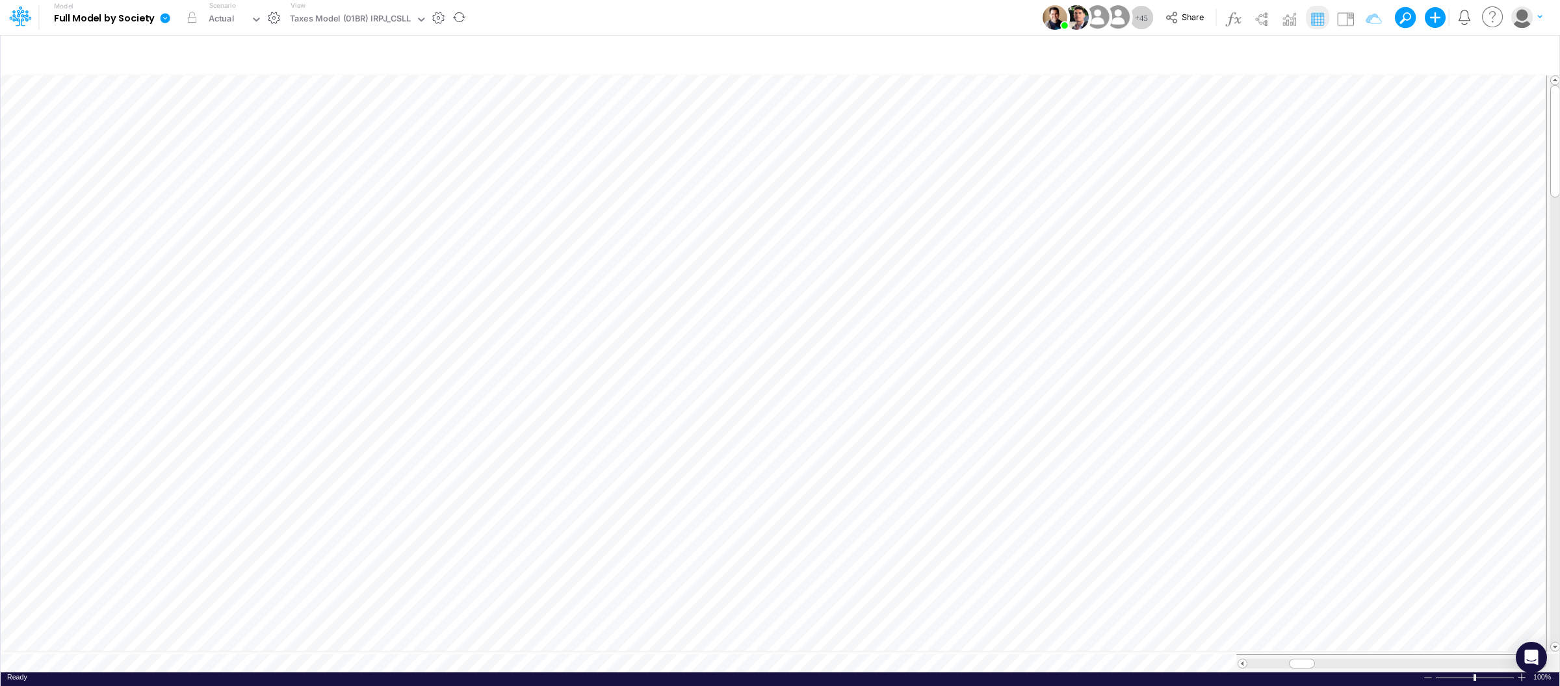
click at [164, 12] on icon at bounding box center [165, 18] width 12 height 12
click at [250, 133] on button "View model info" at bounding box center [230, 135] width 139 height 20
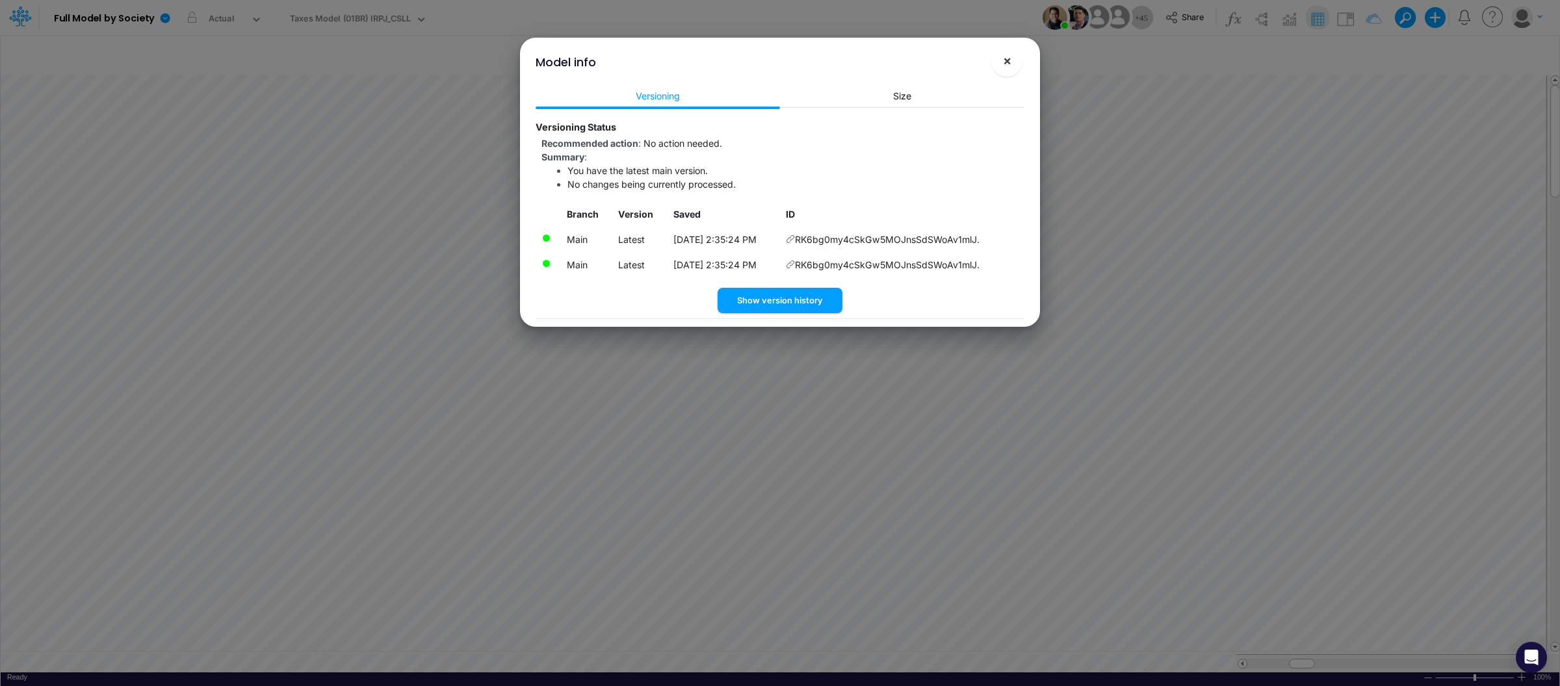
click at [1011, 59] on span "×" at bounding box center [1007, 61] width 8 height 16
